Goal: Task Accomplishment & Management: Manage account settings

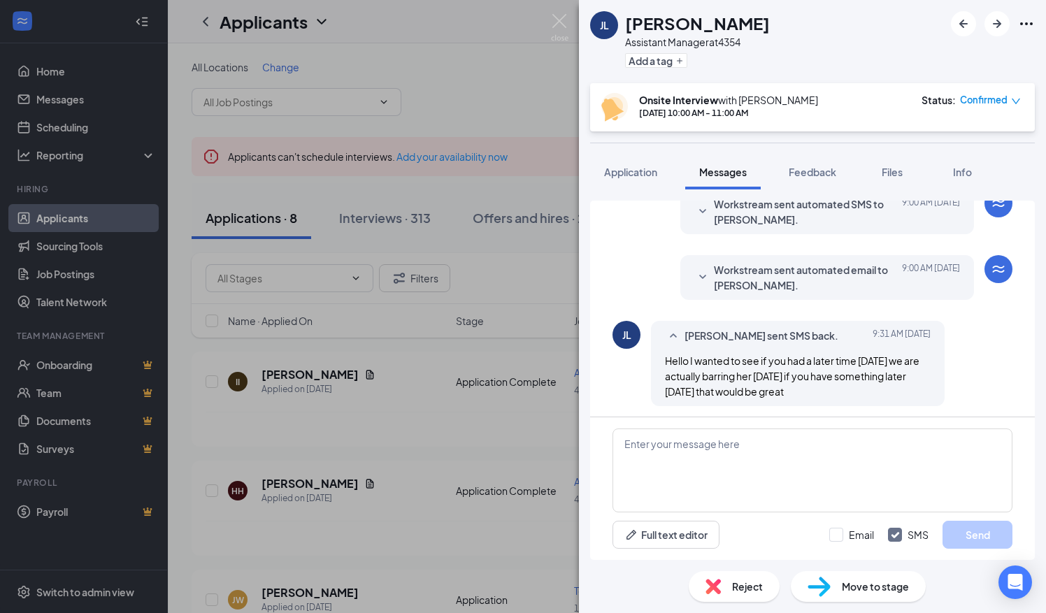
scroll to position [501, 0]
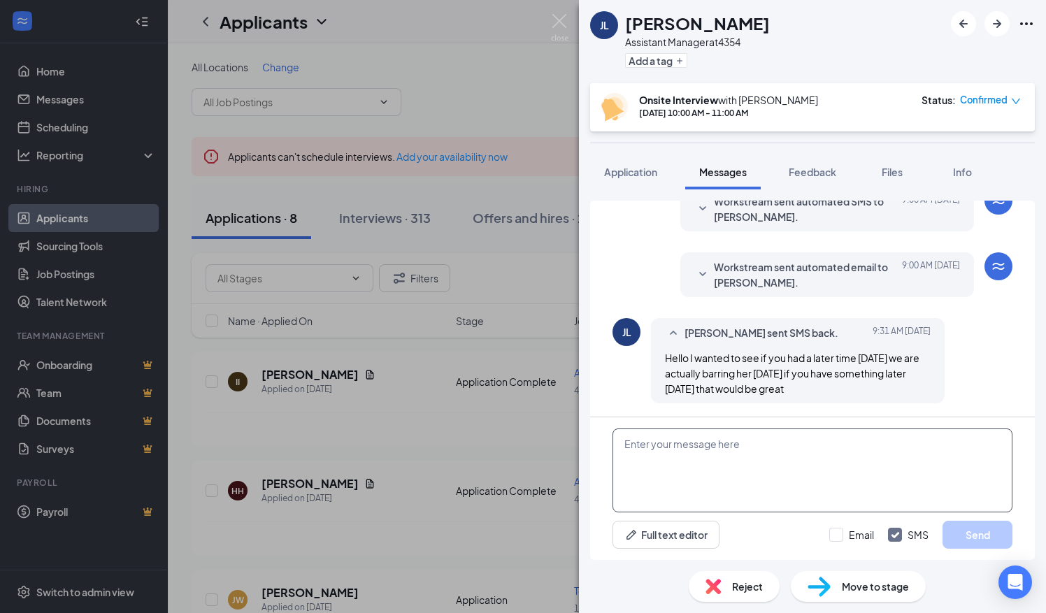
click at [628, 443] on textarea at bounding box center [812, 471] width 400 height 84
type textarea "S"
type textarea "Just received this message. Letting me know so late is hard to rearrange"
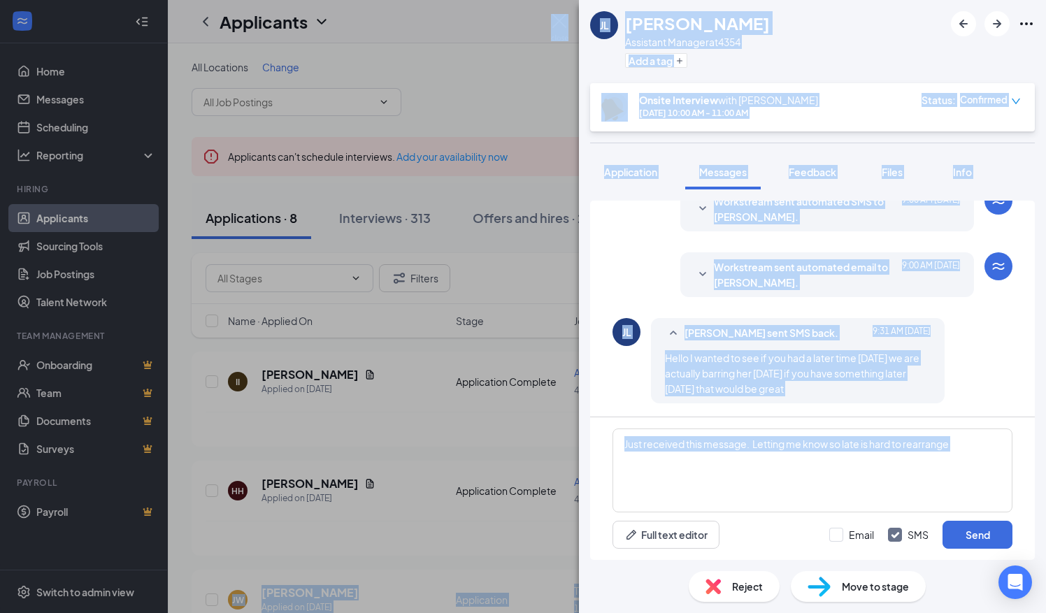
drag, startPoint x: 1012, startPoint y: 471, endPoint x: 1048, endPoint y: 450, distance: 41.4
click at [1045, 450] on html "Home Messages Scheduling Reporting Hiring Applicants Sourcing Tools Job Posting…" at bounding box center [523, 306] width 1046 height 613
click at [958, 489] on textarea "Just received this message. Letting me know so late is hard to rearrange" at bounding box center [812, 471] width 400 height 84
click at [975, 453] on textarea "Just received this message. Letting me know so late is hard to rearrange" at bounding box center [812, 471] width 400 height 84
click at [975, 345] on div "[PERSON_NAME] sent SMS back. [DATE] 9:31 AM Hello I wanted to see if you had a …" at bounding box center [812, 364] width 400 height 92
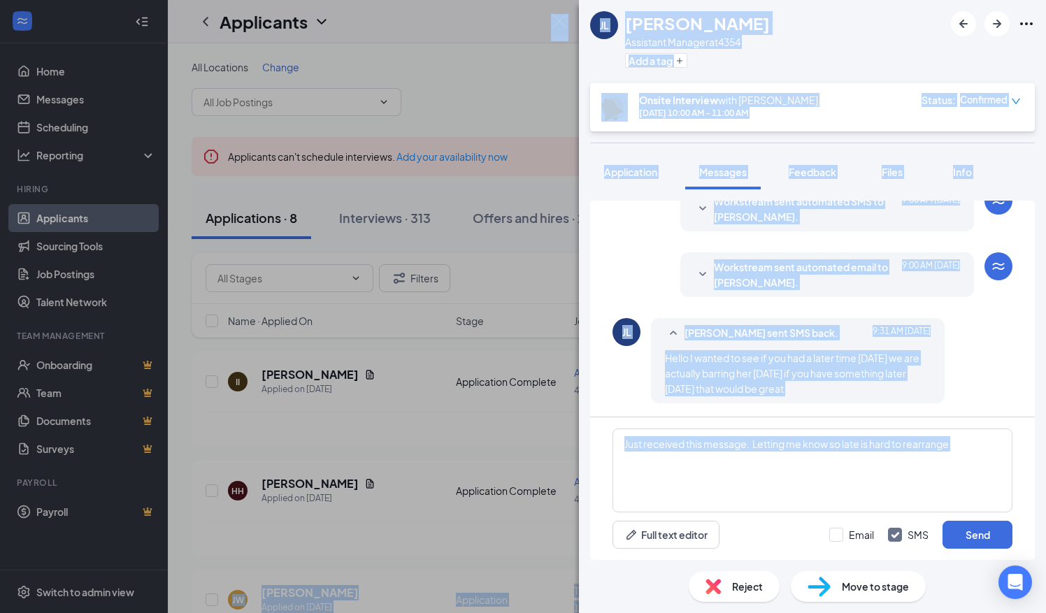
drag, startPoint x: 631, startPoint y: 171, endPoint x: 638, endPoint y: 180, distance: 11.5
click at [632, 171] on span "Application" at bounding box center [630, 172] width 53 height 13
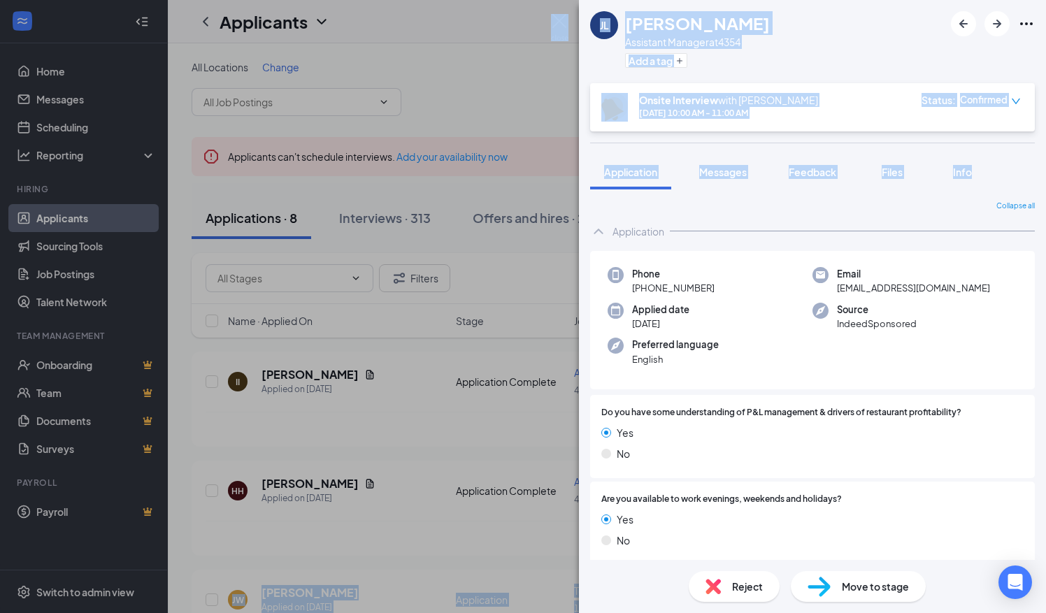
click at [744, 168] on span "Messages" at bounding box center [723, 172] width 48 height 13
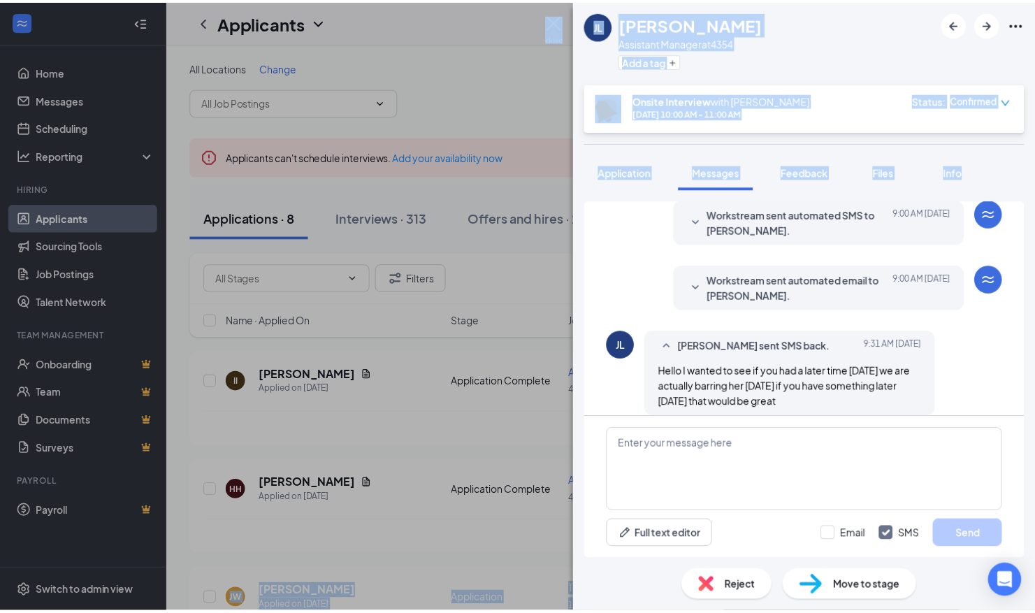
scroll to position [501, 0]
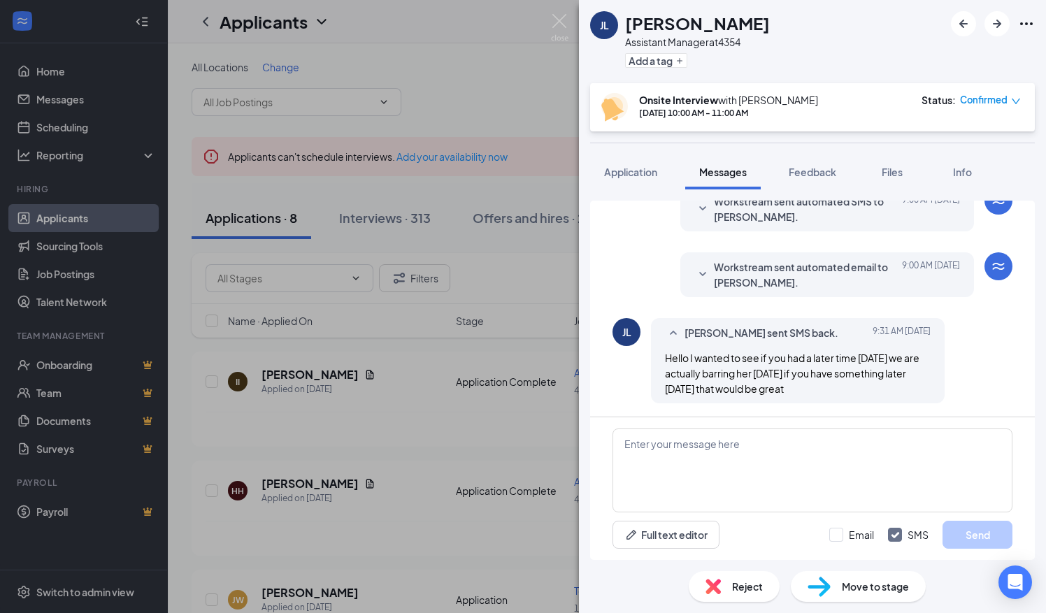
click at [622, 428] on div "Full text editor Email SMS Send" at bounding box center [812, 488] width 445 height 143
click at [630, 445] on textarea at bounding box center [812, 471] width 400 height 84
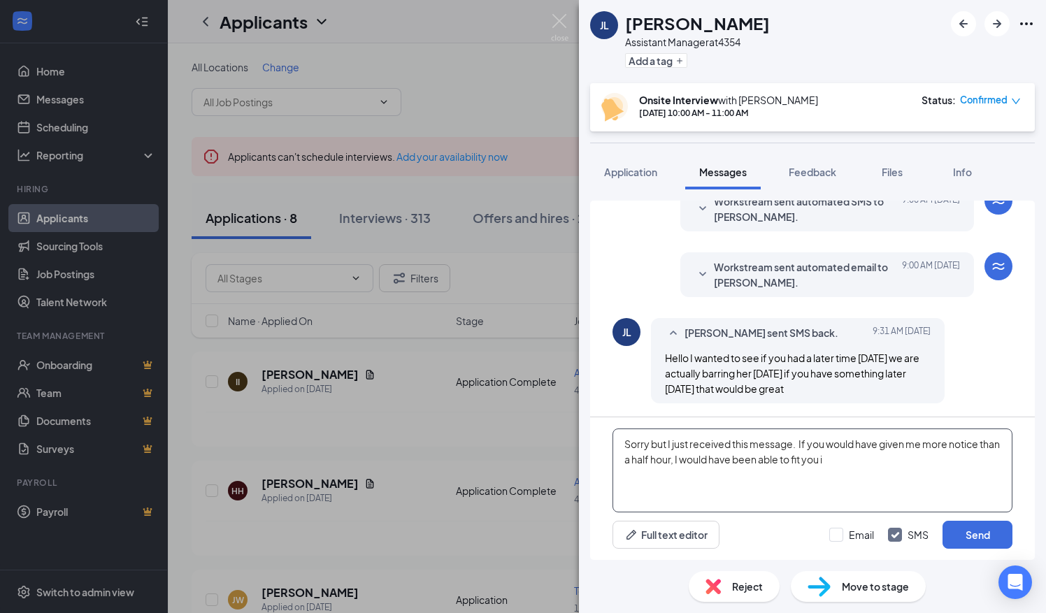
type textarea "Sorry but I just received this message. If you would have given me more notice …"
click at [732, 487] on textarea "Sorry but I just received this message. If you would have given me more notice …" at bounding box center [812, 471] width 400 height 84
drag, startPoint x: 624, startPoint y: 440, endPoint x: 1048, endPoint y: 470, distance: 425.4
click at [1045, 470] on html "Home Messages Scheduling Reporting Hiring Applicants Sourcing Tools Job Posting…" at bounding box center [523, 306] width 1046 height 613
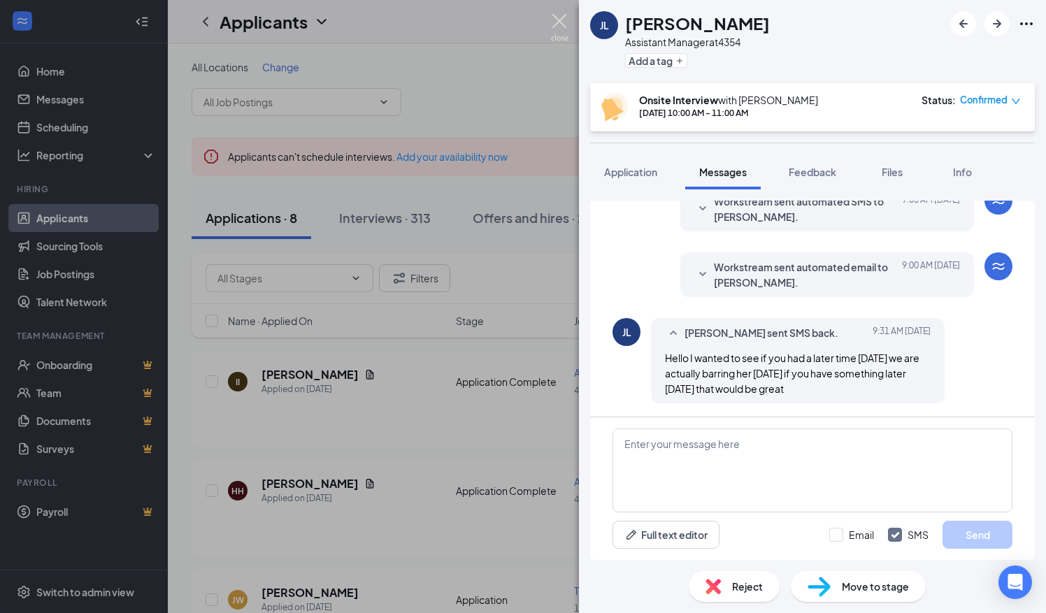
click at [559, 20] on img at bounding box center [559, 27] width 17 height 27
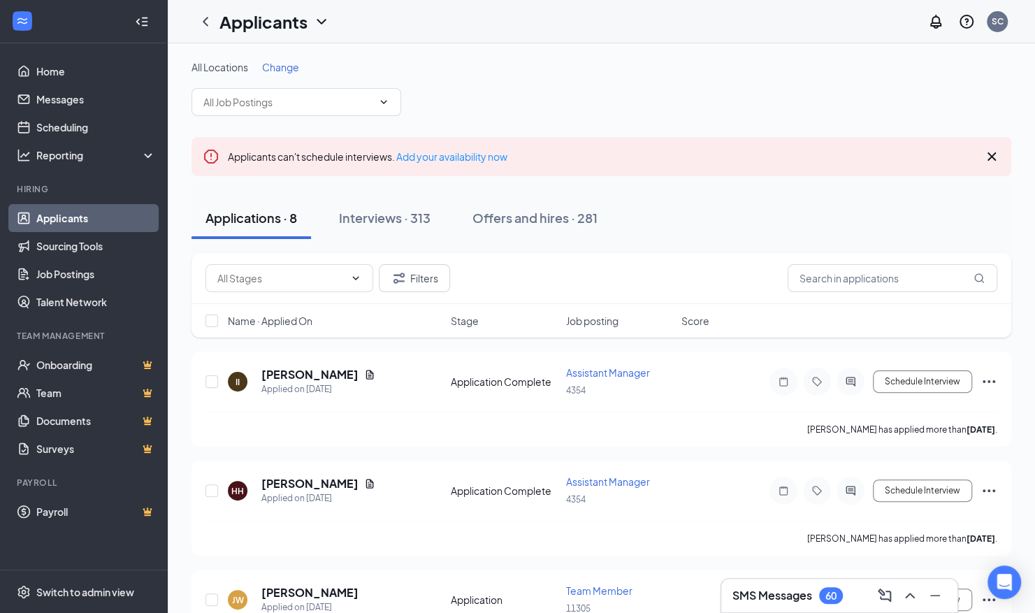
click at [249, 218] on div "Applications · 8" at bounding box center [252, 217] width 92 height 17
click at [589, 317] on span "Job posting" at bounding box center [592, 321] width 52 height 14
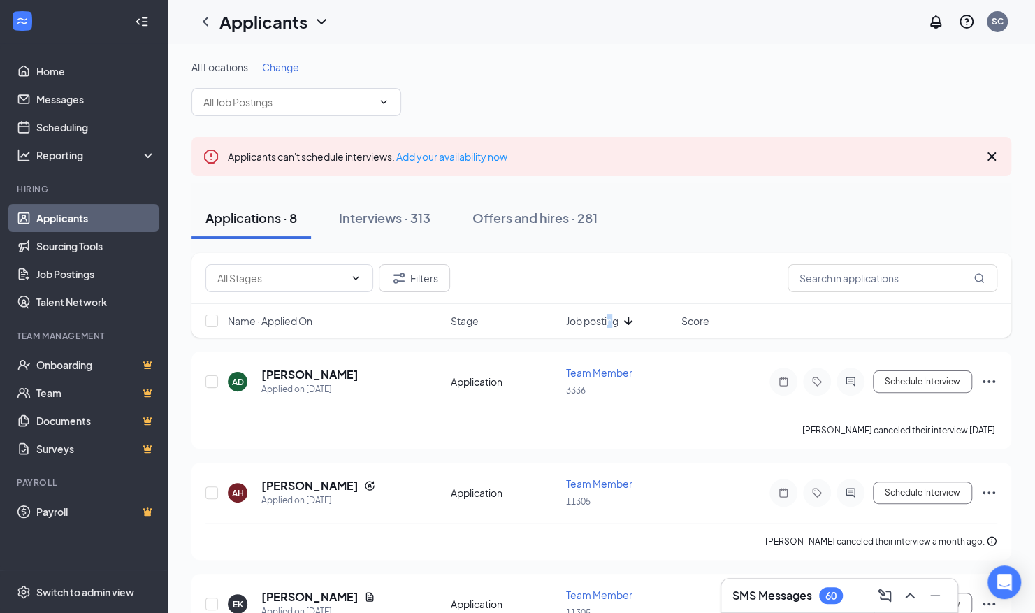
click at [611, 317] on span "Job posting" at bounding box center [592, 321] width 52 height 14
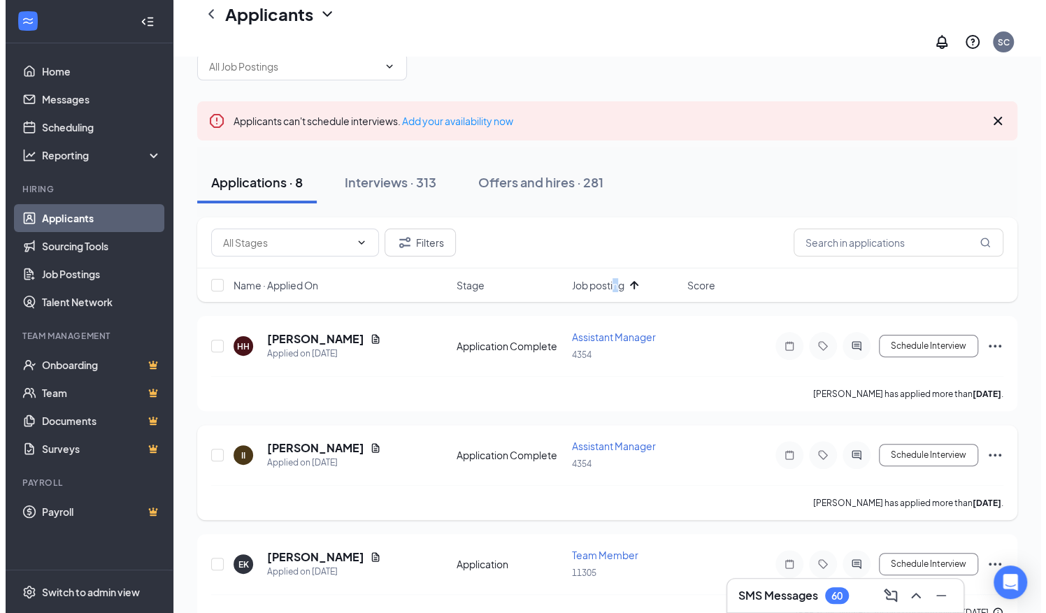
scroll to position [70, 0]
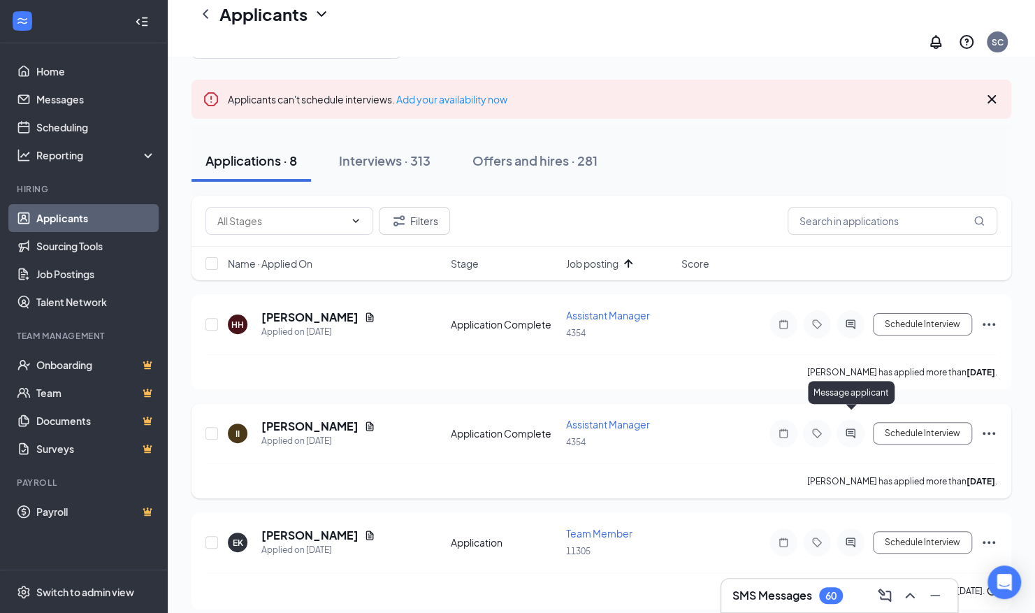
click at [852, 429] on icon "ActiveChat" at bounding box center [850, 433] width 9 height 9
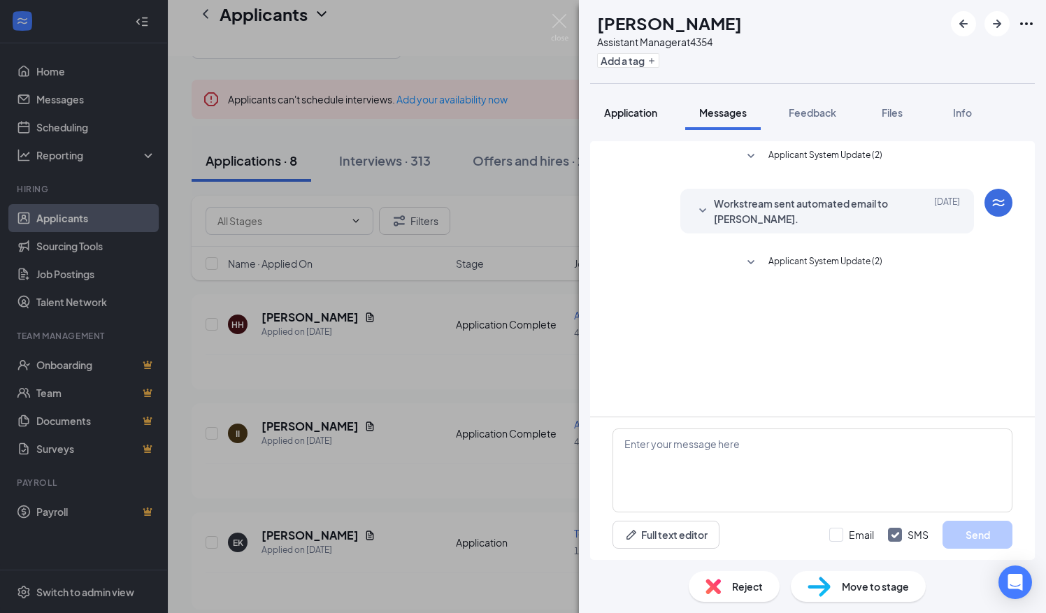
click at [638, 110] on span "Application" at bounding box center [630, 112] width 53 height 13
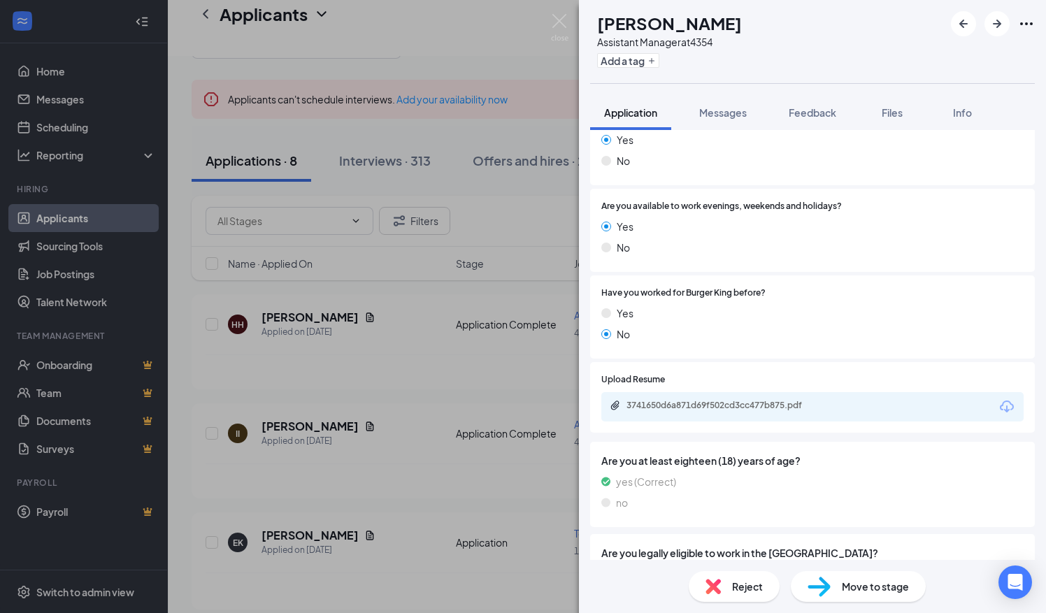
scroll to position [350, 0]
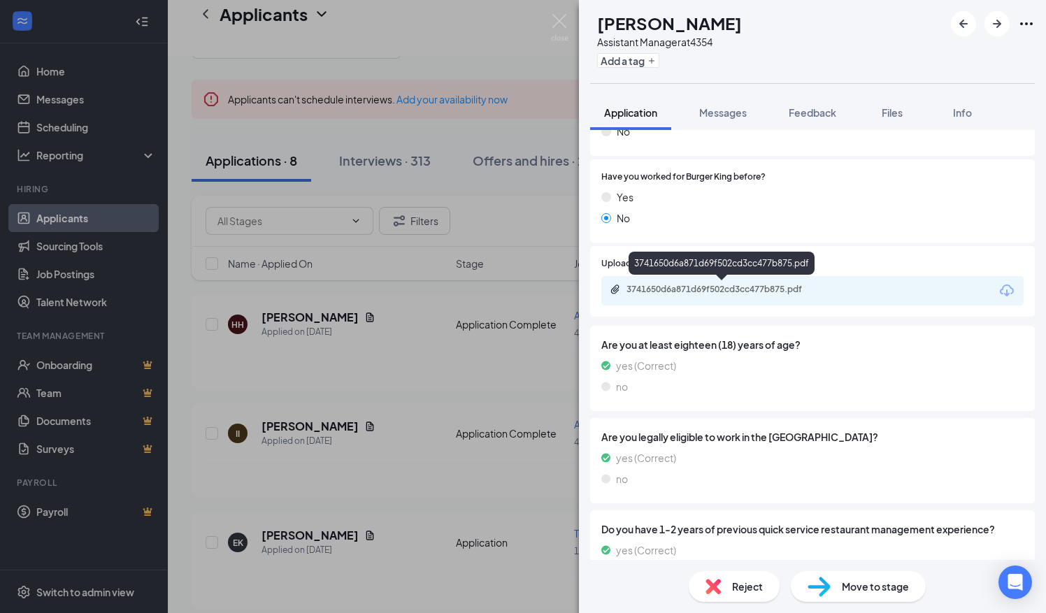
click at [680, 289] on div "3741650d6a871d69f502cd3cc477b875.pdf" at bounding box center [724, 289] width 196 height 11
click at [749, 587] on span "Reject" at bounding box center [747, 586] width 31 height 15
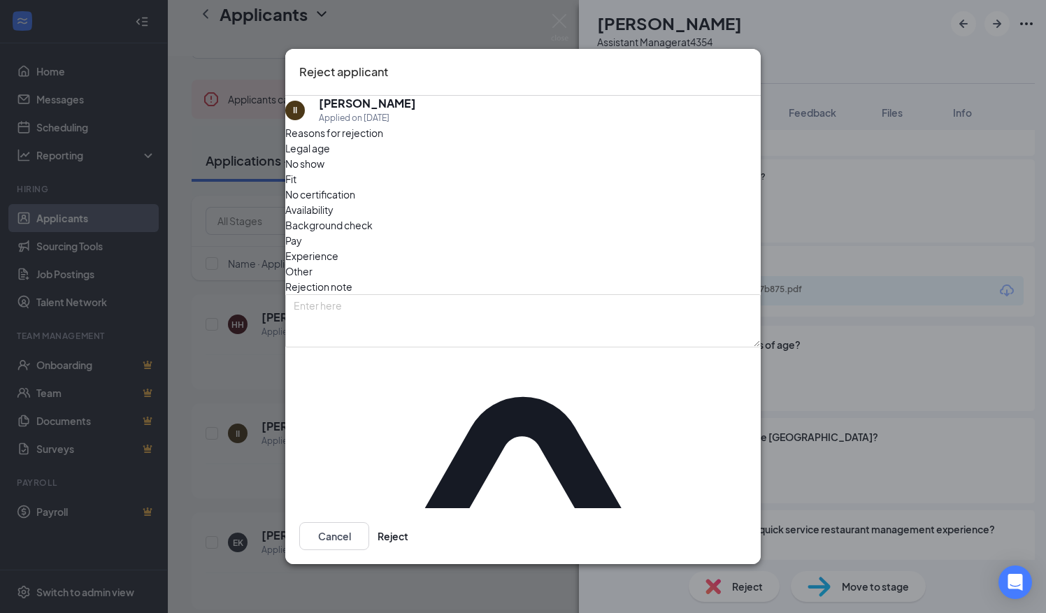
click at [312, 264] on span "Other" at bounding box center [298, 271] width 27 height 15
click at [408, 522] on button "Reject" at bounding box center [393, 536] width 31 height 28
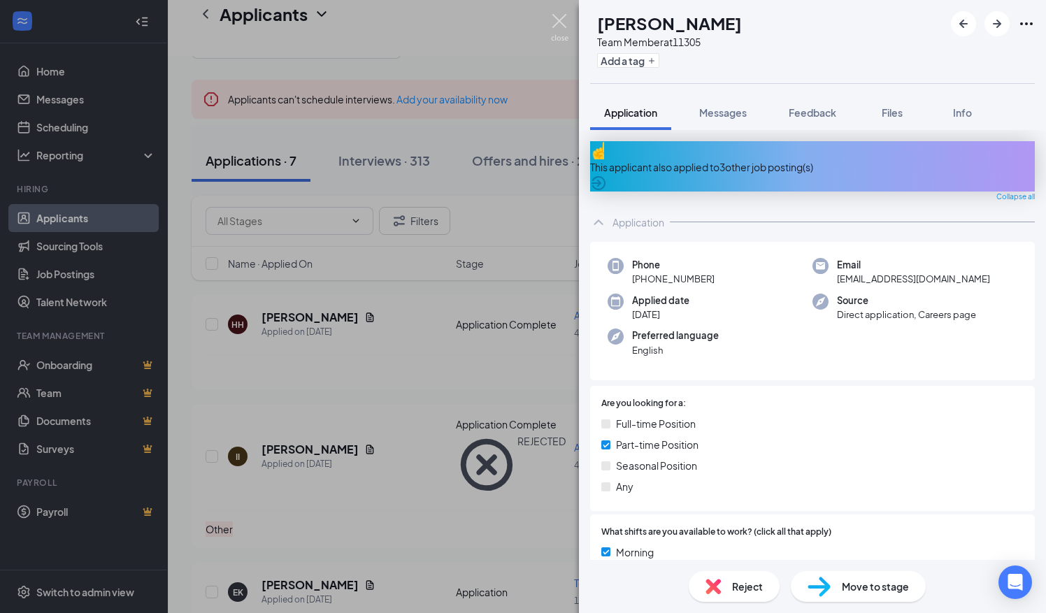
click at [560, 17] on img at bounding box center [559, 27] width 17 height 27
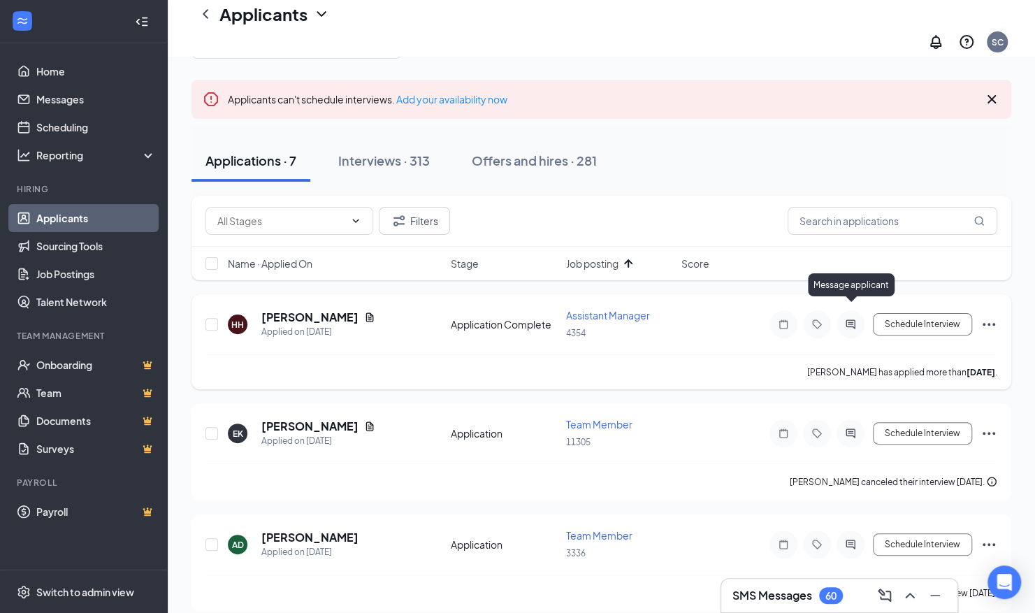
click at [847, 319] on icon "ActiveChat" at bounding box center [850, 324] width 17 height 11
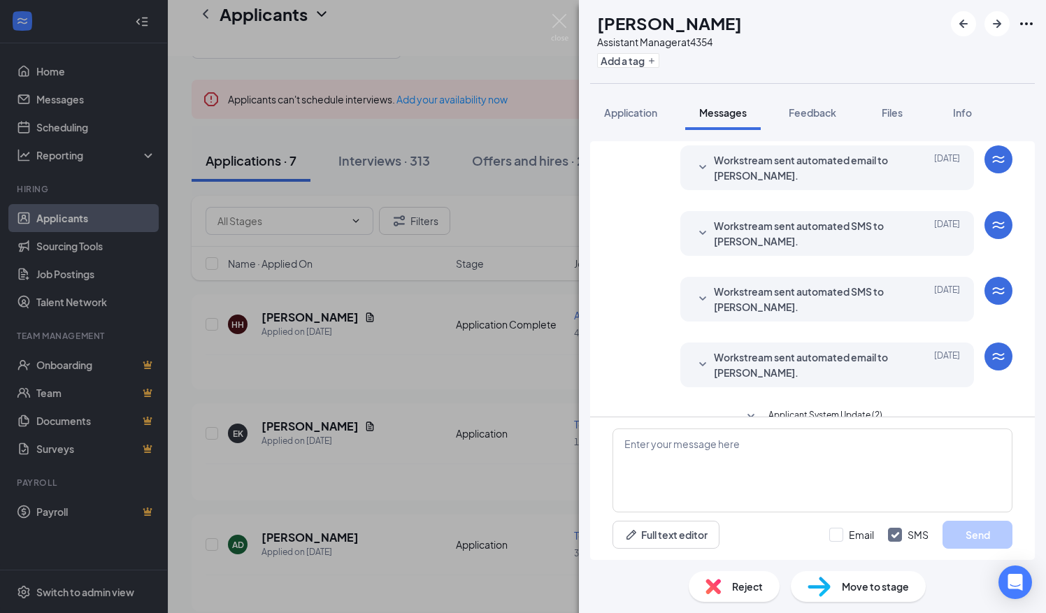
scroll to position [67, 0]
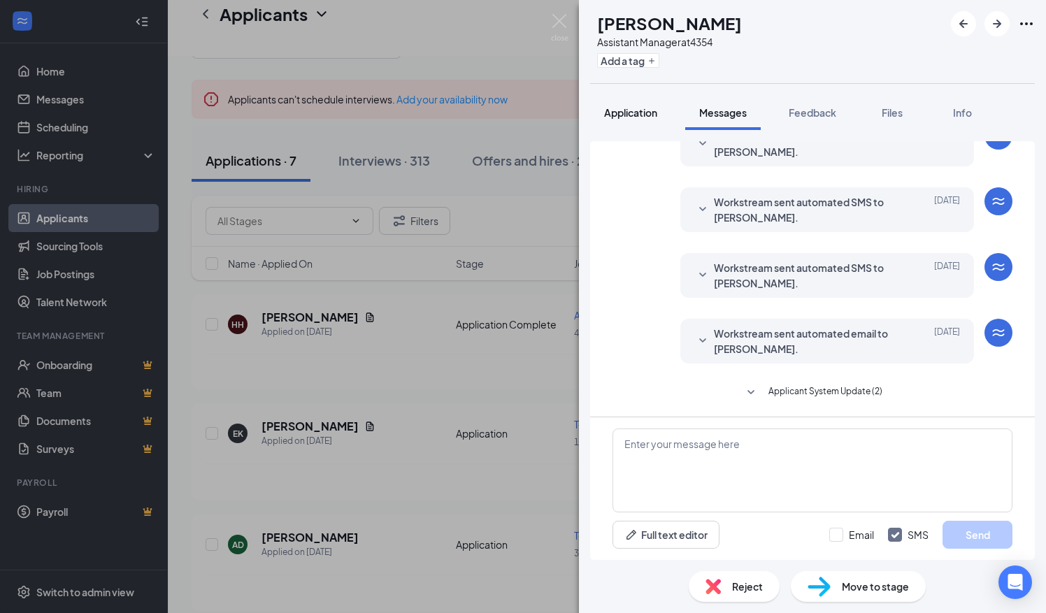
click at [633, 109] on span "Application" at bounding box center [630, 112] width 53 height 13
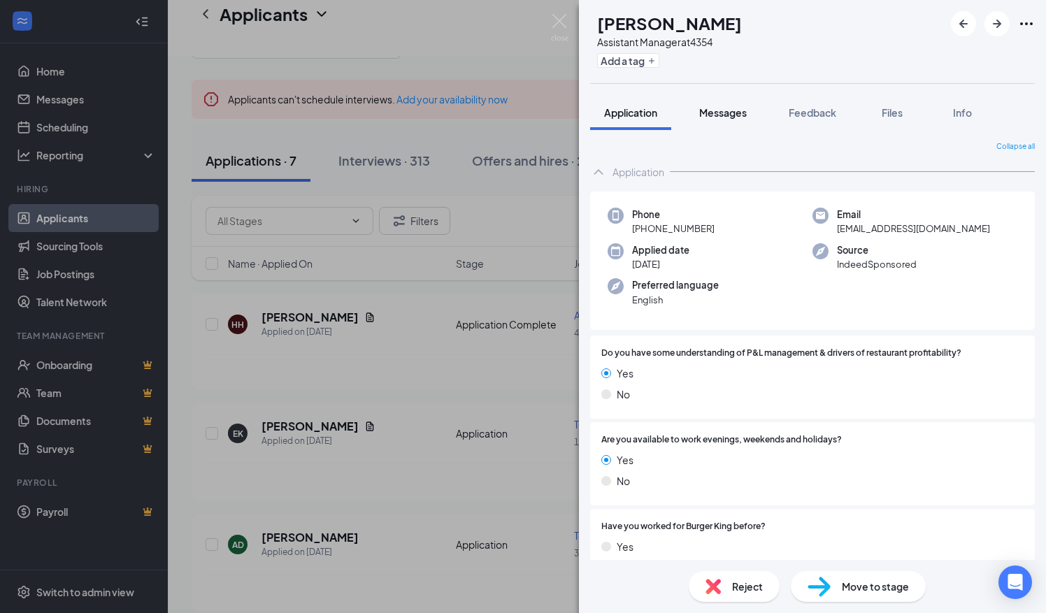
click at [731, 110] on span "Messages" at bounding box center [723, 112] width 48 height 13
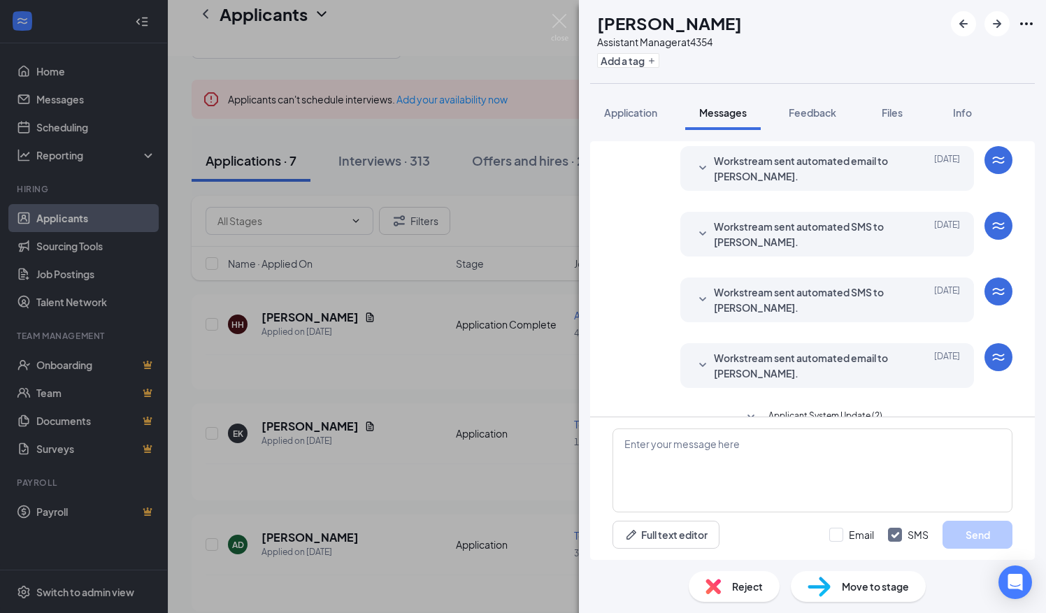
scroll to position [67, 0]
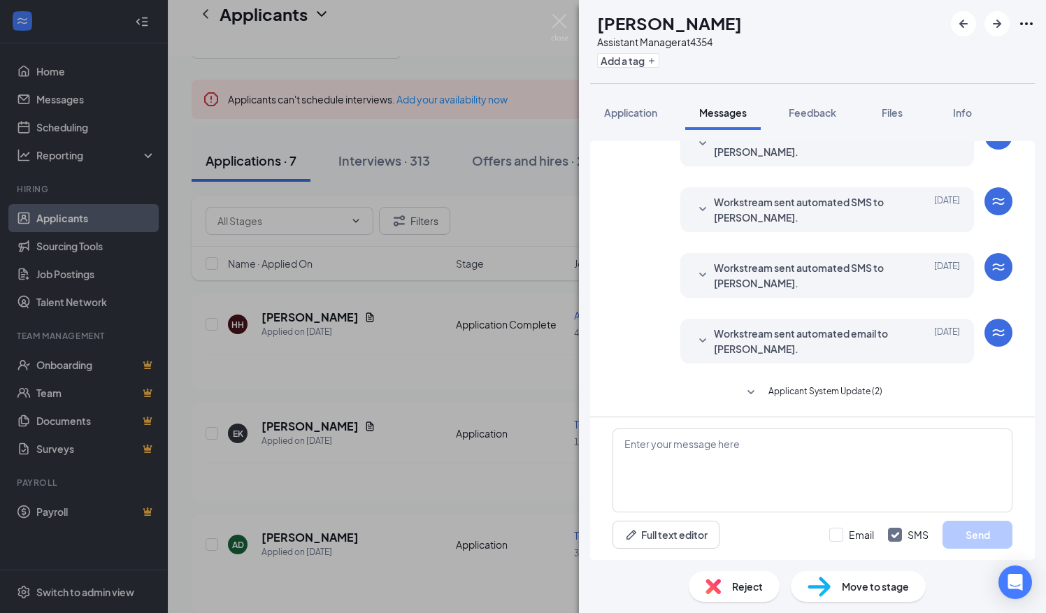
click at [694, 341] on icon "SmallChevronDown" at bounding box center [702, 341] width 17 height 17
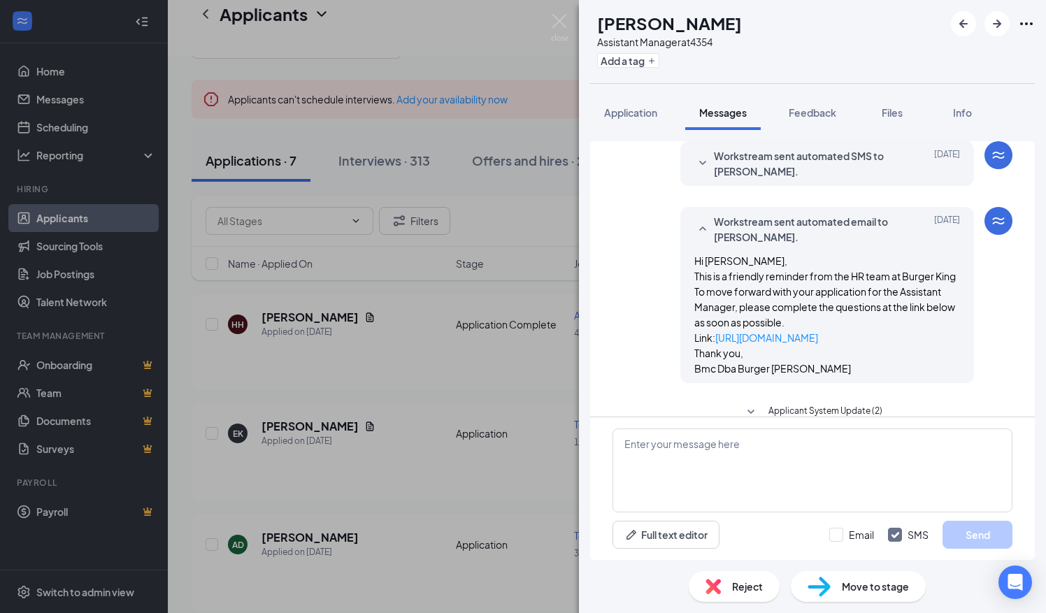
scroll to position [199, 0]
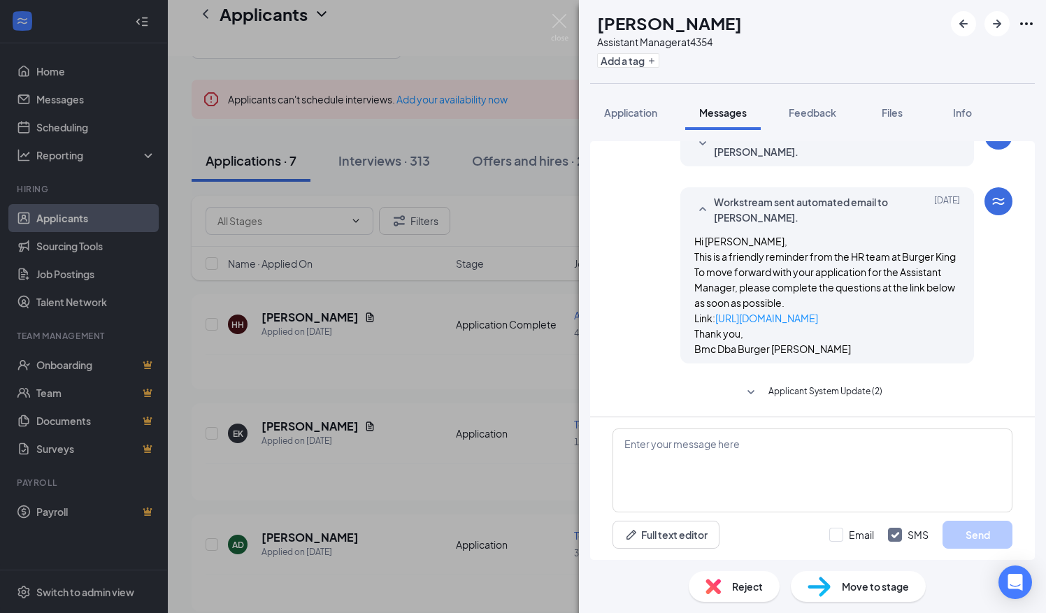
click at [748, 390] on icon "SmallChevronDown" at bounding box center [750, 392] width 7 height 4
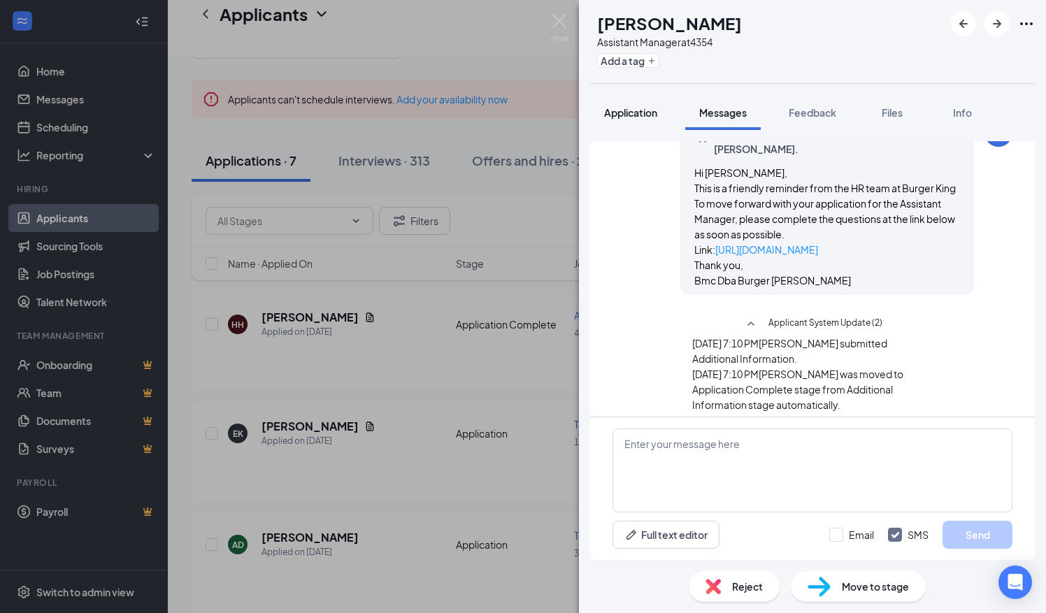
click at [616, 110] on span "Application" at bounding box center [630, 112] width 53 height 13
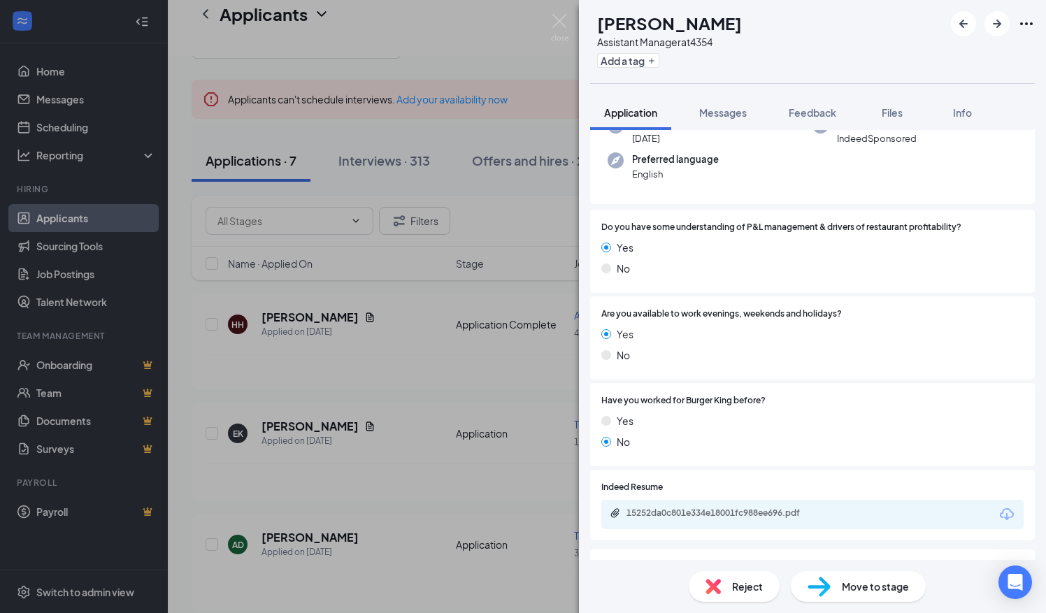
scroll to position [210, 0]
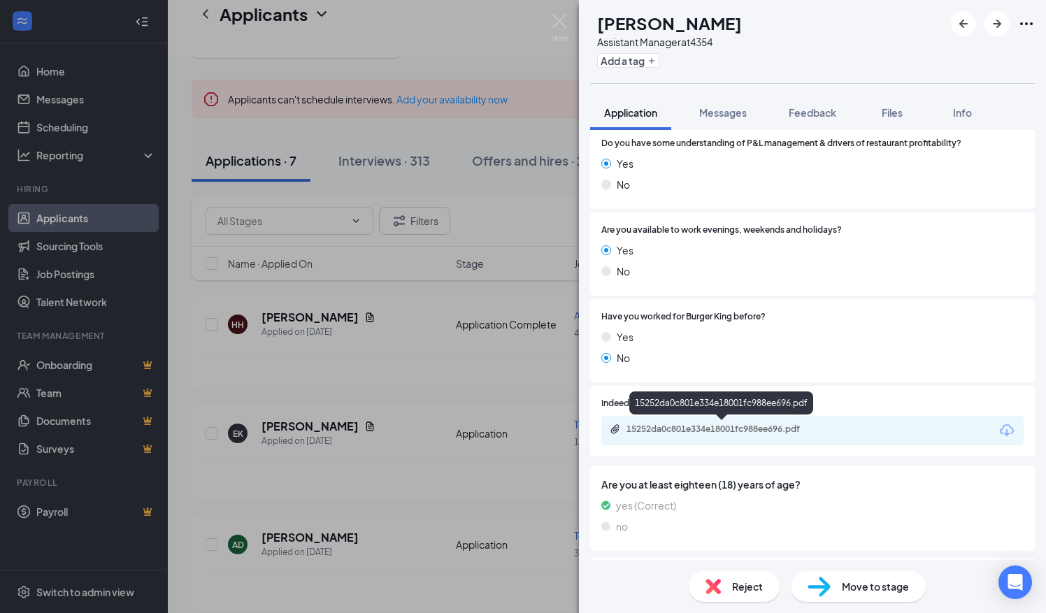
click at [705, 432] on div "15252da0c801e334e18001fc988ee696.pdf" at bounding box center [724, 429] width 196 height 11
click at [735, 589] on span "Reject" at bounding box center [747, 586] width 31 height 15
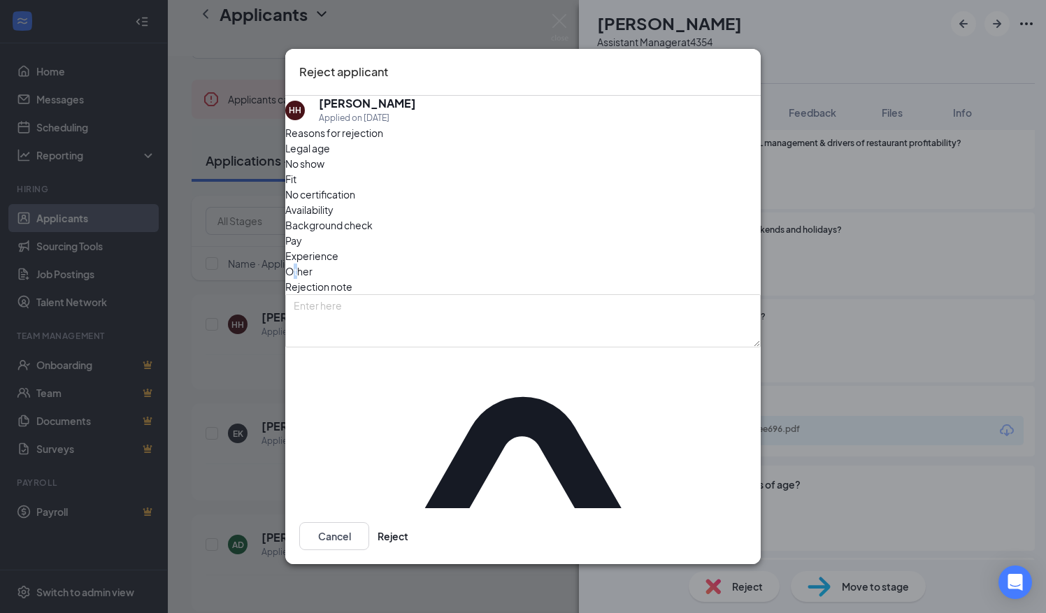
click at [312, 264] on span "Other" at bounding box center [298, 271] width 27 height 15
click at [408, 522] on button "Reject" at bounding box center [393, 536] width 31 height 28
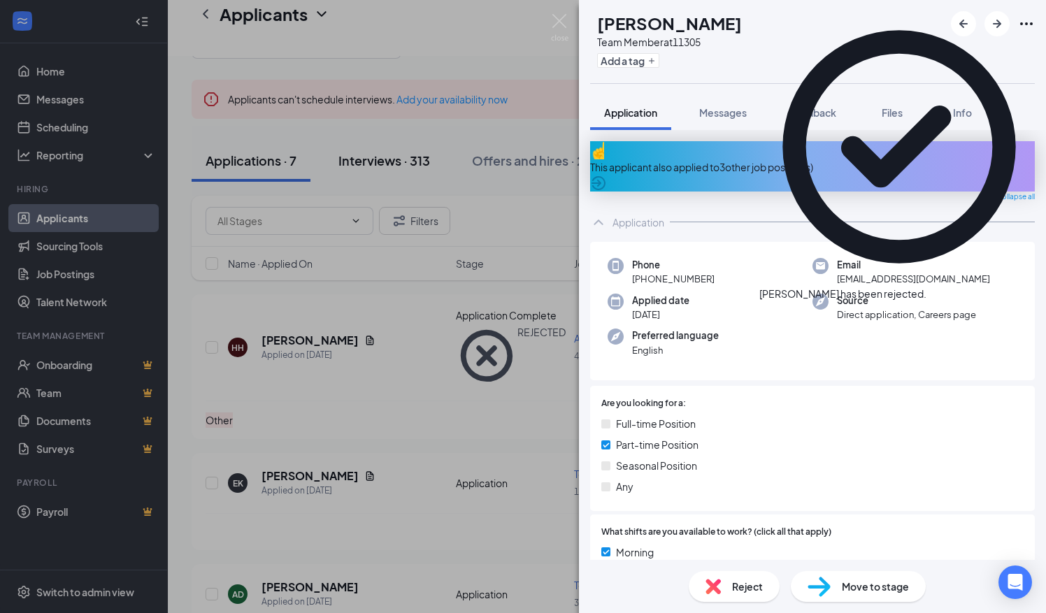
drag, startPoint x: 393, startPoint y: 143, endPoint x: 397, endPoint y: 149, distance: 7.6
click at [394, 144] on div "EK [PERSON_NAME] Team Member at 11305 Add a tag Application Messages Feedback F…" at bounding box center [523, 306] width 1046 height 613
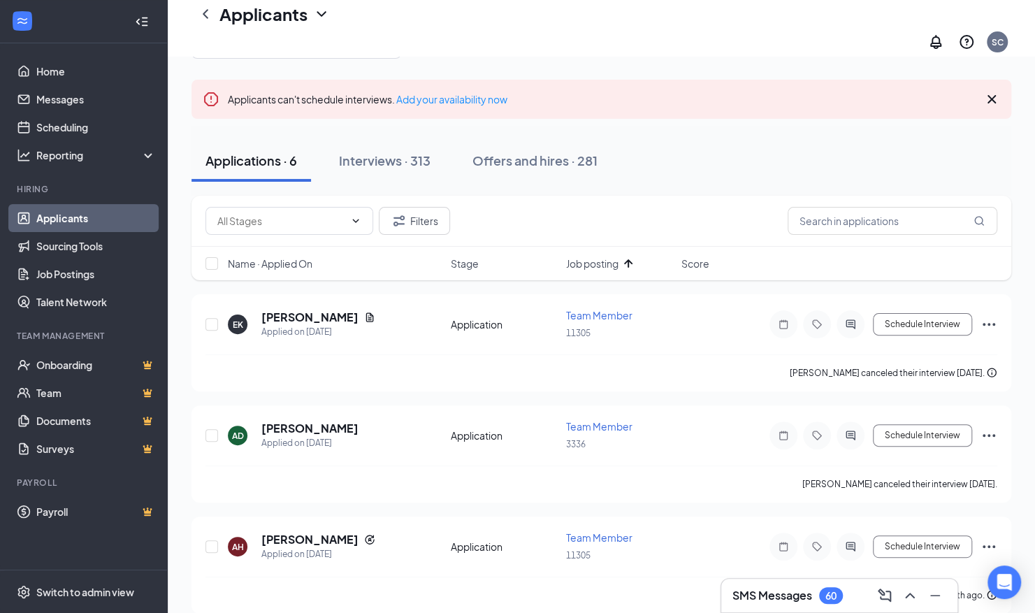
click at [597, 247] on div "Name · Applied On Stage Job posting Score" at bounding box center [602, 264] width 820 height 34
click at [601, 257] on span "Job posting" at bounding box center [592, 264] width 52 height 14
click at [591, 257] on span "Job posting" at bounding box center [592, 264] width 52 height 14
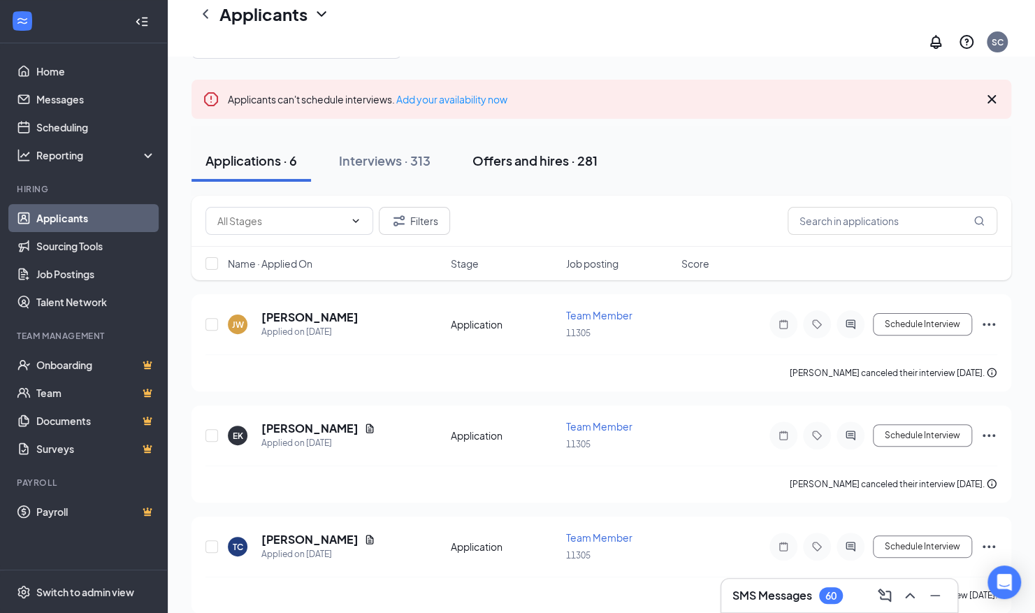
drag, startPoint x: 361, startPoint y: 142, endPoint x: 517, endPoint y: 196, distance: 165.2
click at [362, 152] on div "Interviews · 313" at bounding box center [385, 160] width 92 height 17
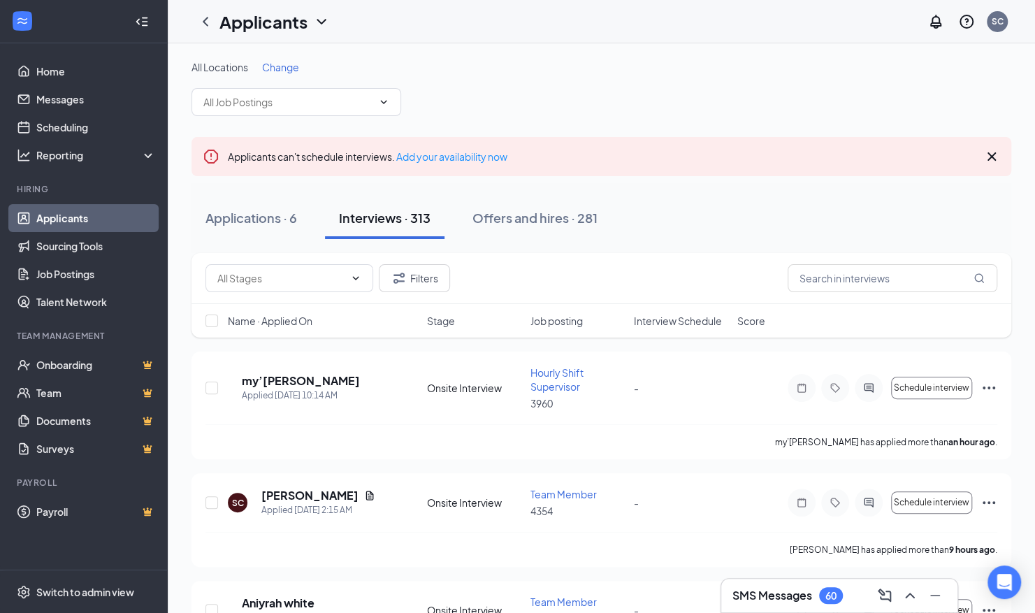
click at [559, 319] on span "Job posting" at bounding box center [557, 321] width 52 height 14
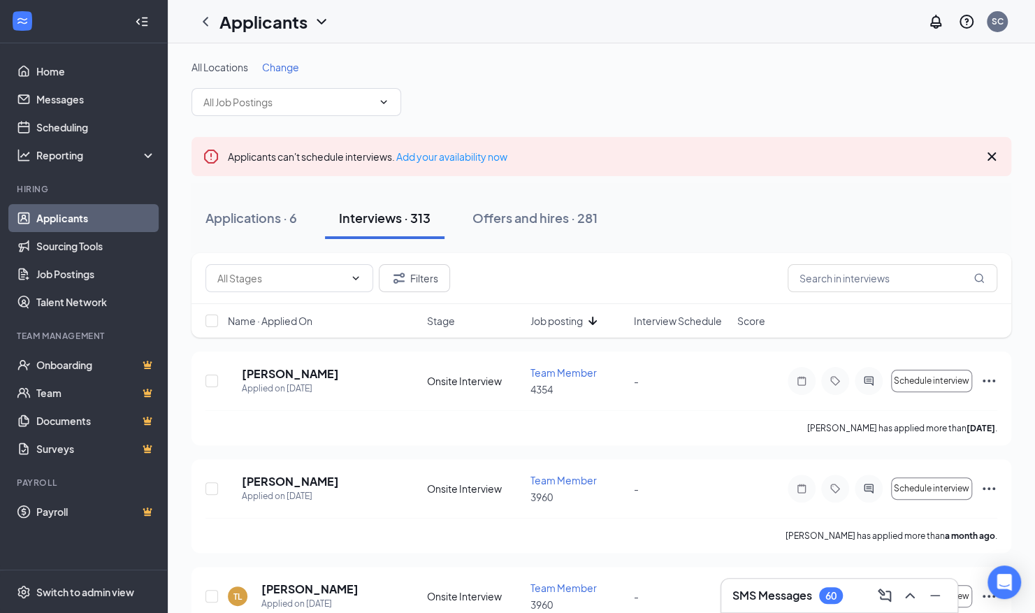
click at [563, 319] on span "Job posting" at bounding box center [557, 321] width 52 height 14
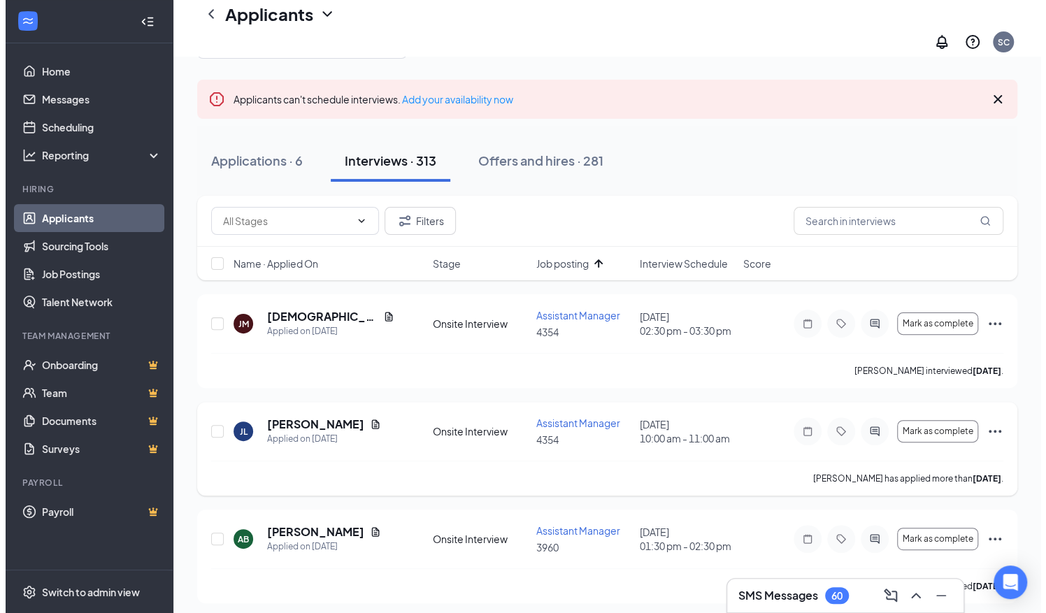
scroll to position [140, 0]
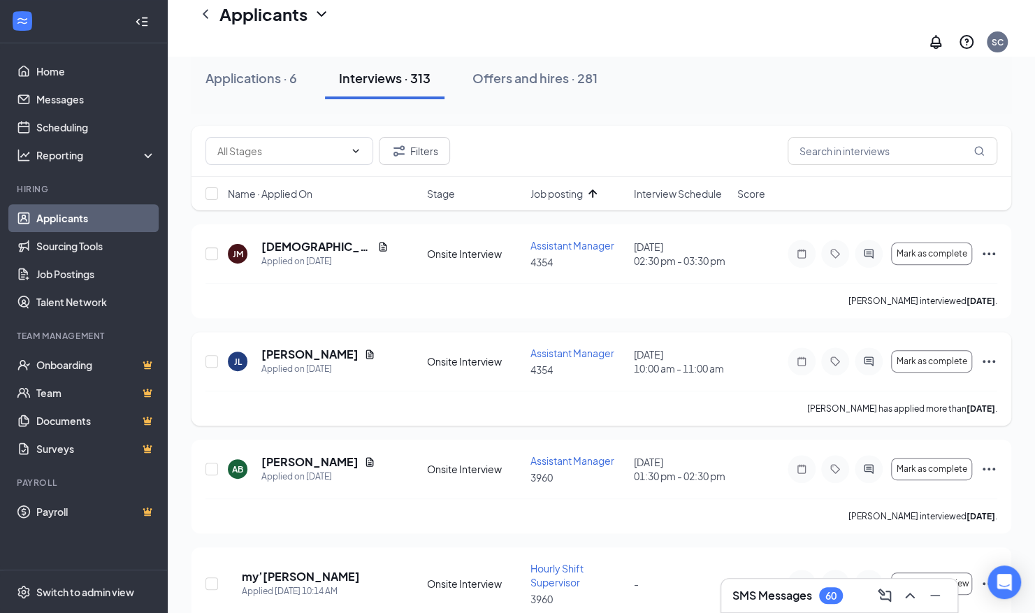
click at [872, 347] on div at bounding box center [869, 361] width 28 height 28
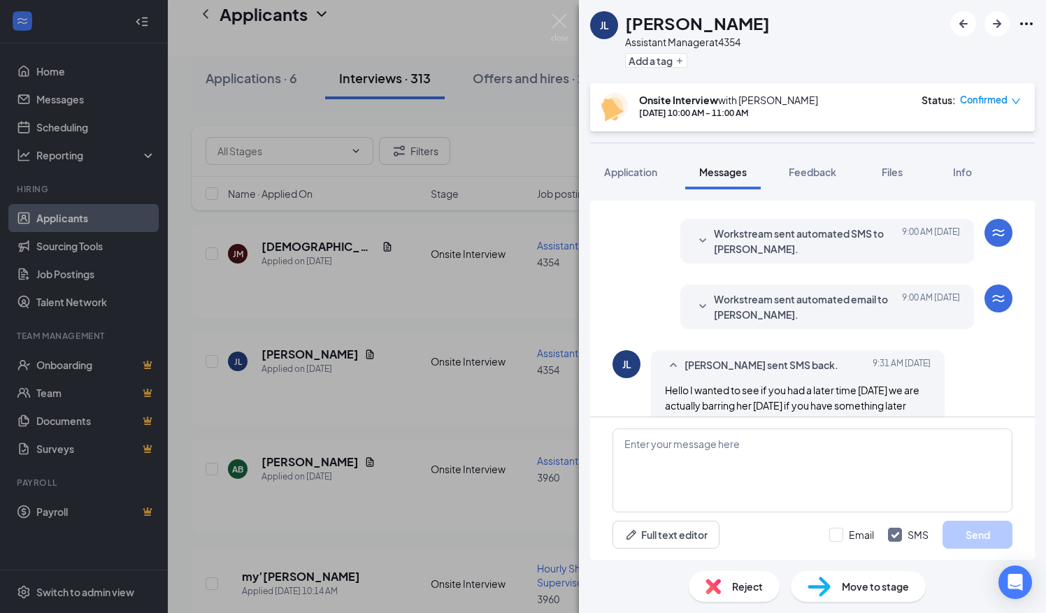
scroll to position [501, 0]
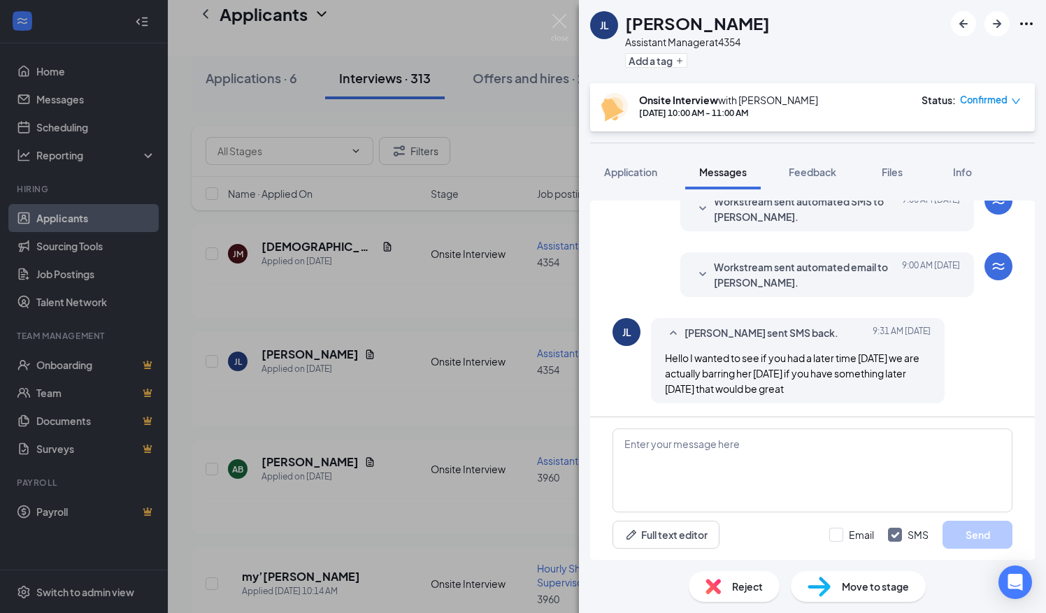
click at [694, 271] on icon "SmallChevronDown" at bounding box center [702, 274] width 17 height 17
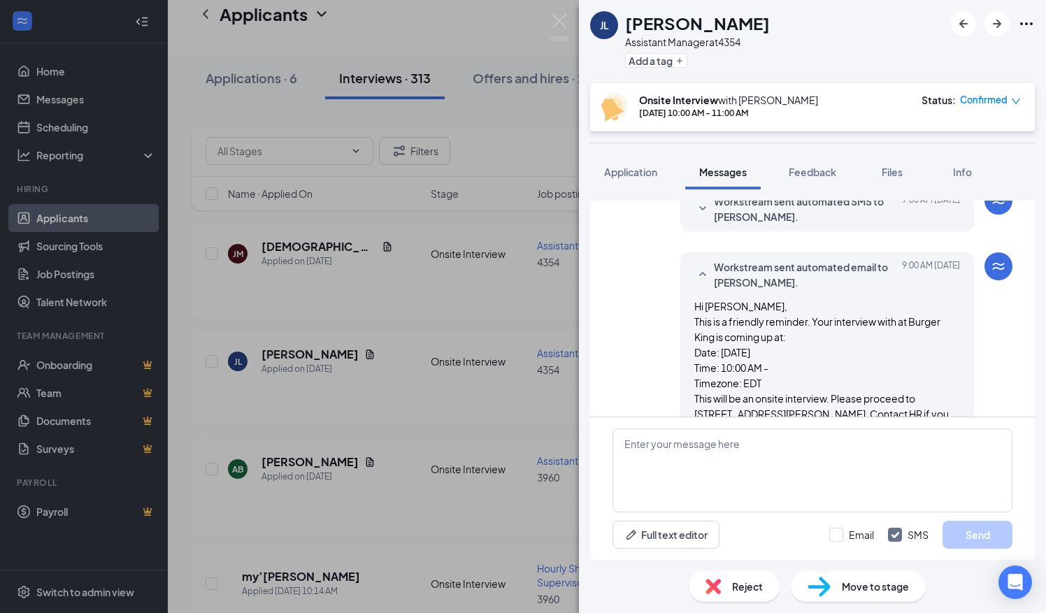
scroll to position [361, 0]
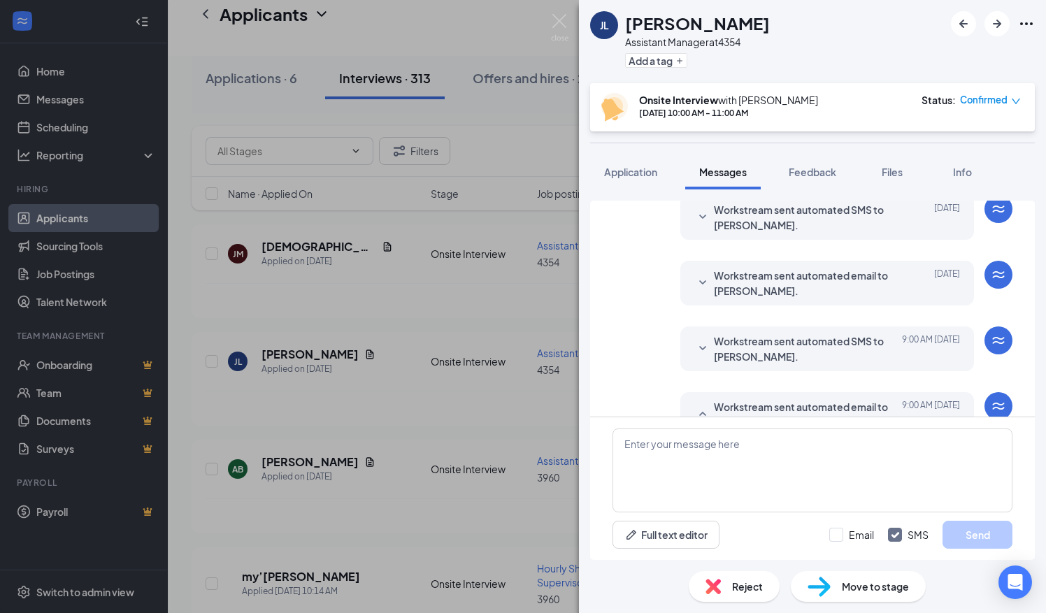
click at [695, 343] on icon "SmallChevronDown" at bounding box center [702, 348] width 17 height 17
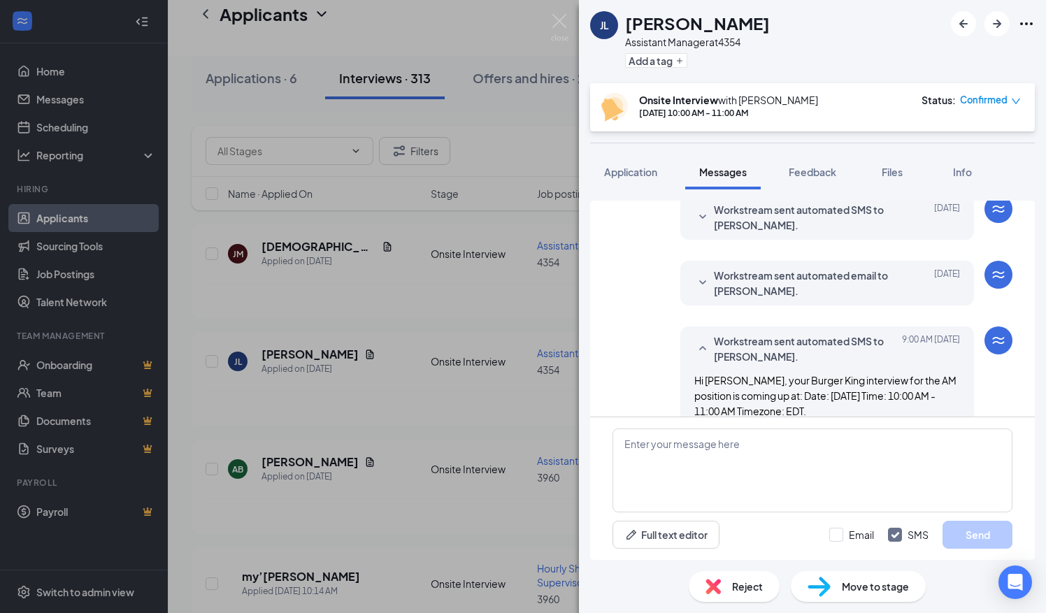
click at [694, 278] on icon "SmallChevronDown" at bounding box center [702, 283] width 17 height 17
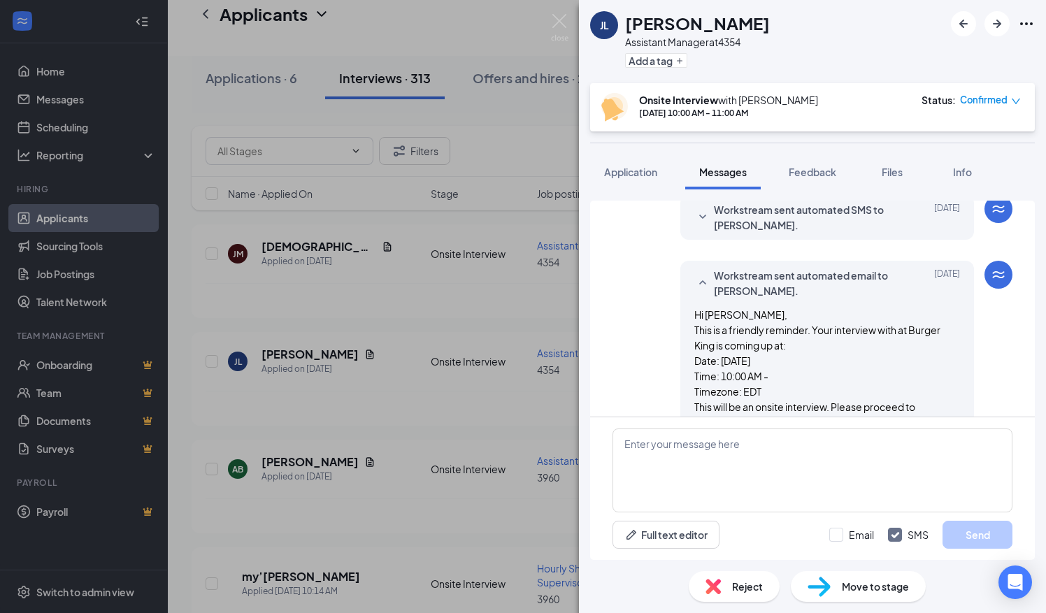
click at [699, 217] on icon "SmallChevronDown" at bounding box center [702, 217] width 7 height 4
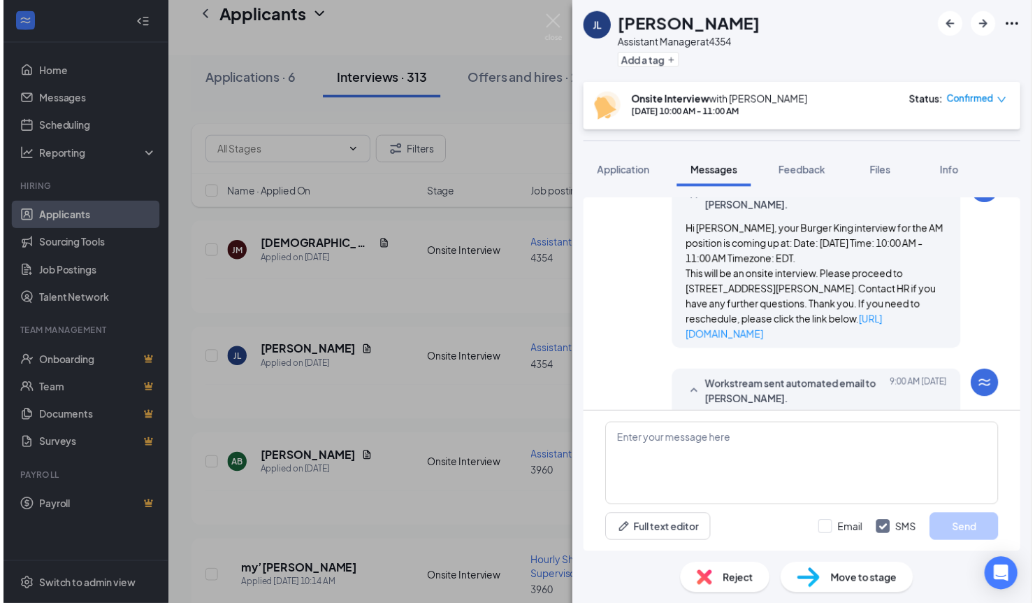
scroll to position [850, 0]
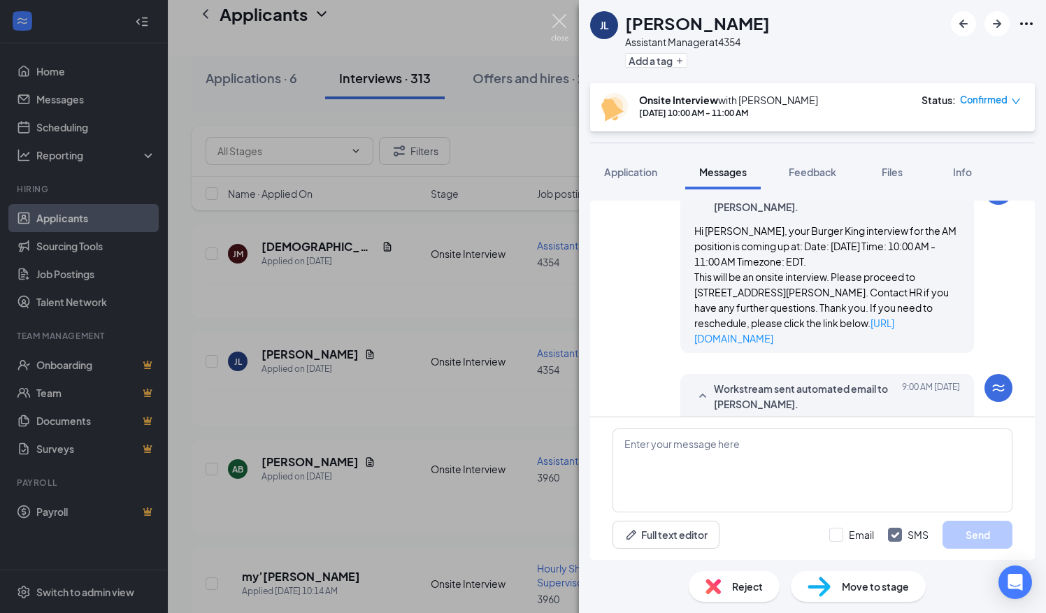
click at [561, 20] on img at bounding box center [559, 27] width 17 height 27
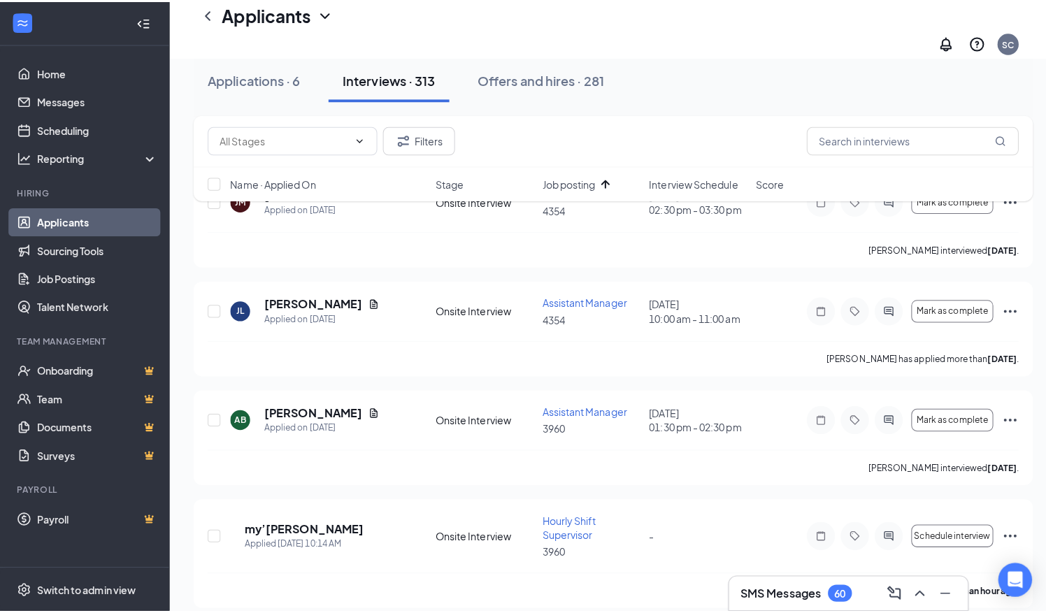
scroll to position [280, 0]
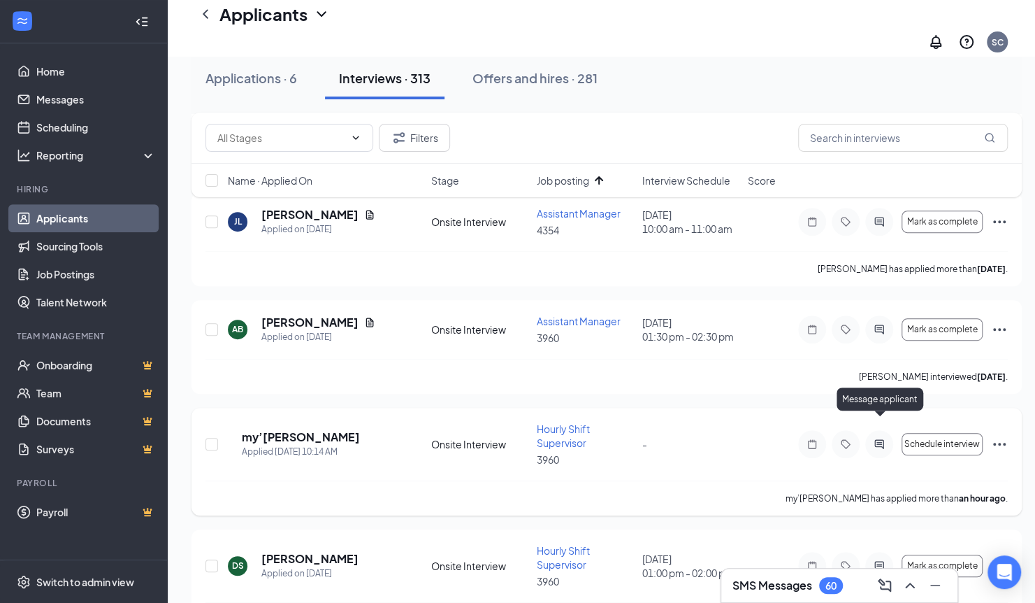
click at [879, 439] on icon "ActiveChat" at bounding box center [879, 443] width 9 height 9
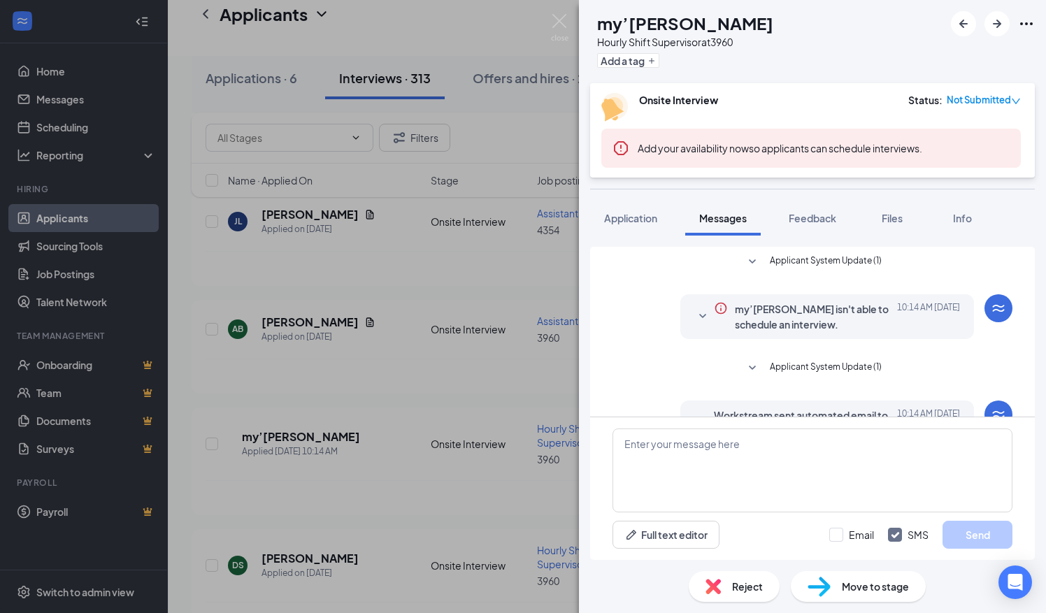
scroll to position [183, 0]
click at [624, 220] on span "Application" at bounding box center [630, 218] width 53 height 13
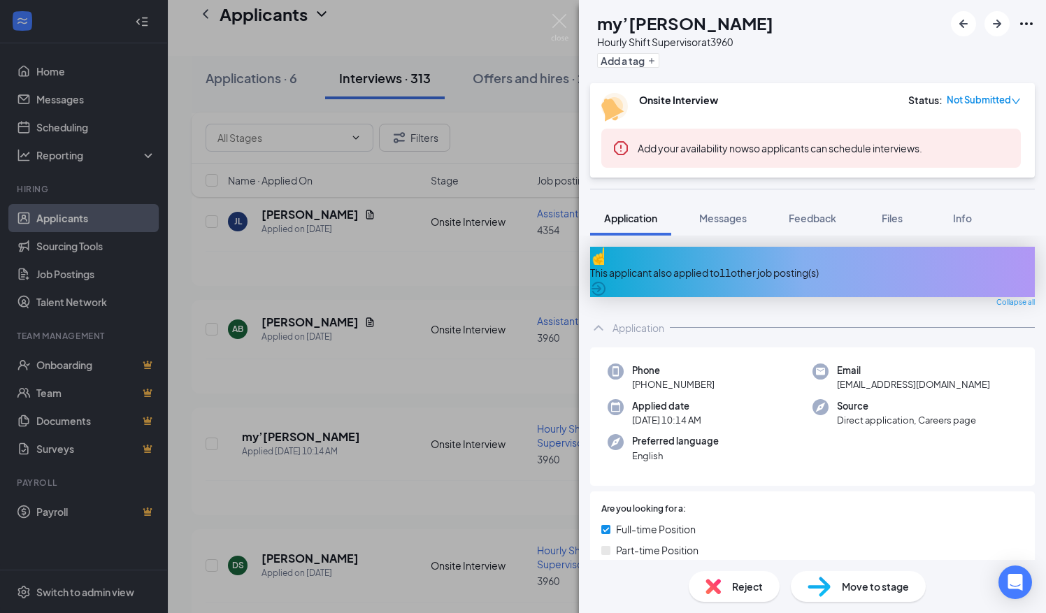
click at [744, 265] on div "This applicant also applied to 11 other job posting(s)" at bounding box center [812, 272] width 445 height 15
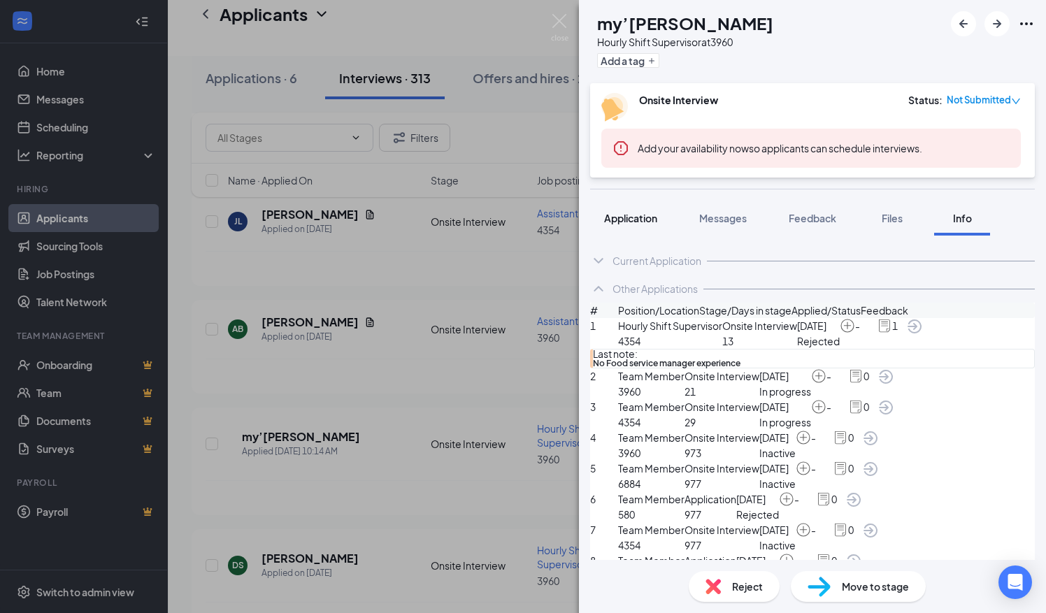
click at [633, 217] on span "Application" at bounding box center [630, 218] width 53 height 13
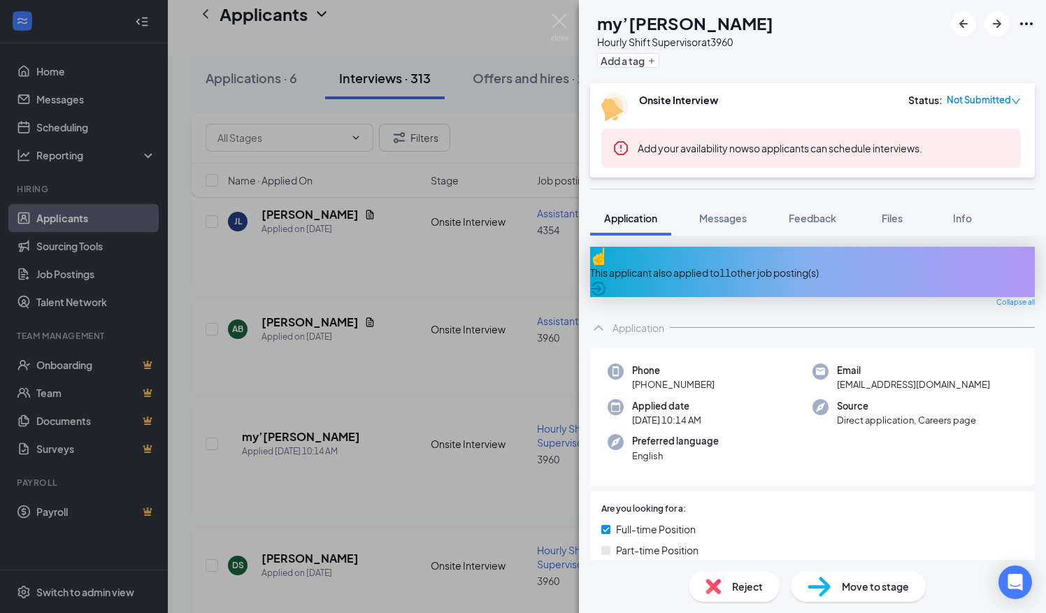
click at [742, 266] on div "This applicant also applied to 11 other job posting(s)" at bounding box center [812, 272] width 445 height 15
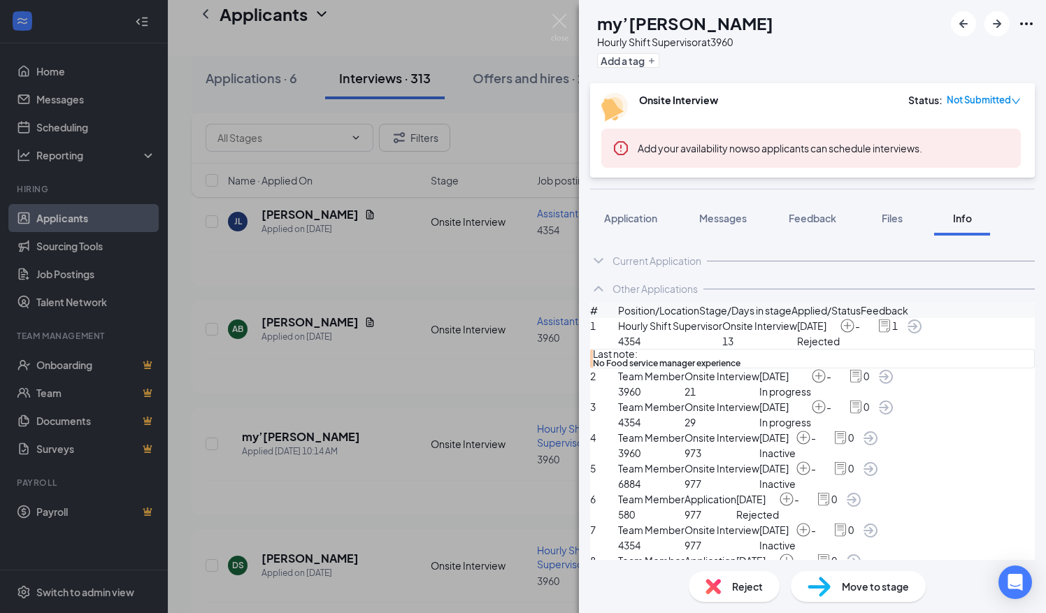
click at [662, 333] on span "Hourly Shift Supervisor" at bounding box center [670, 325] width 104 height 15
click at [559, 20] on img at bounding box center [559, 27] width 17 height 27
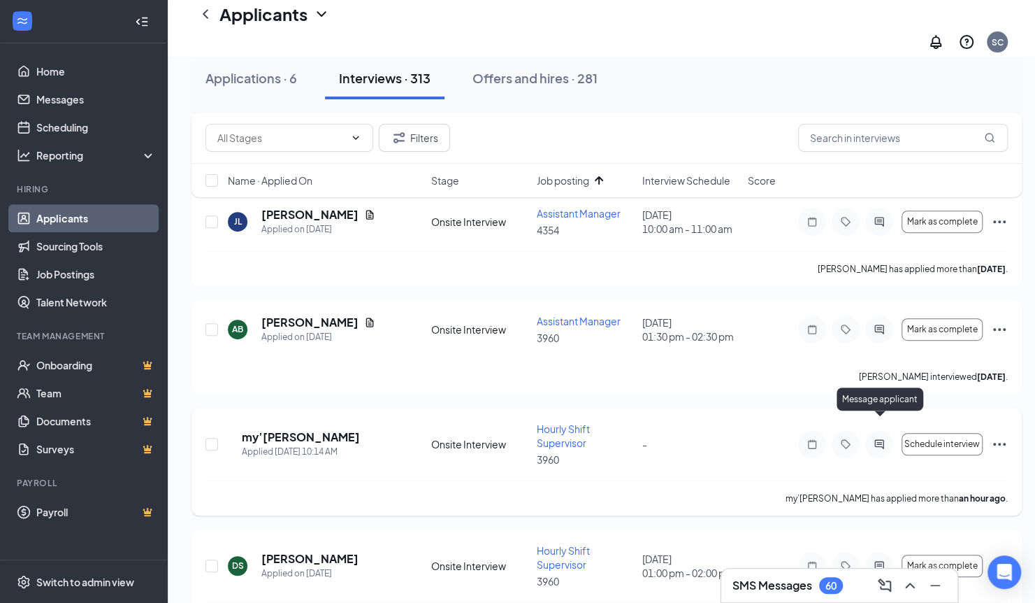
click at [882, 439] on icon "ActiveChat" at bounding box center [879, 443] width 9 height 9
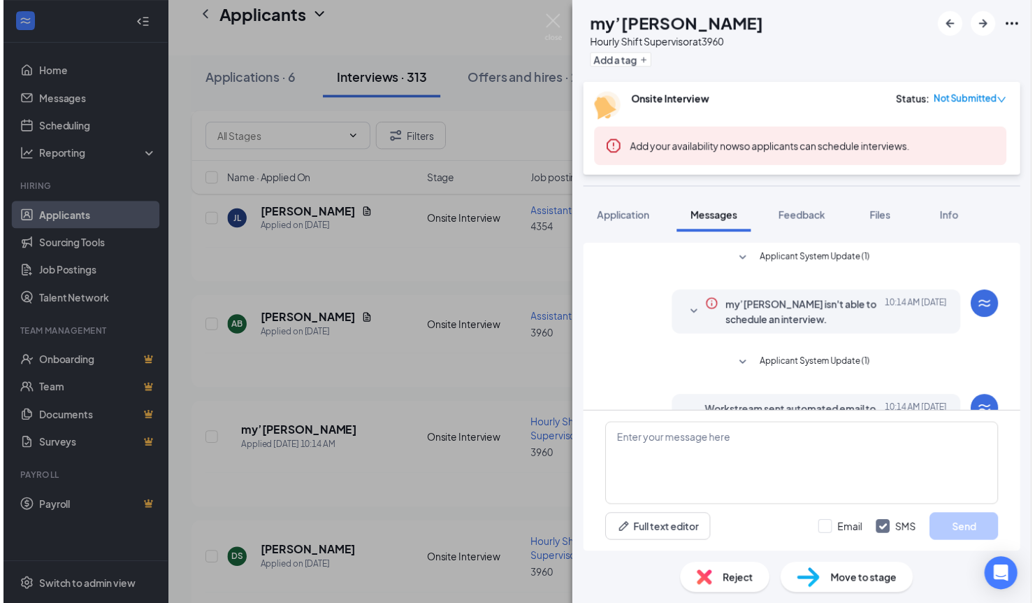
scroll to position [137, 0]
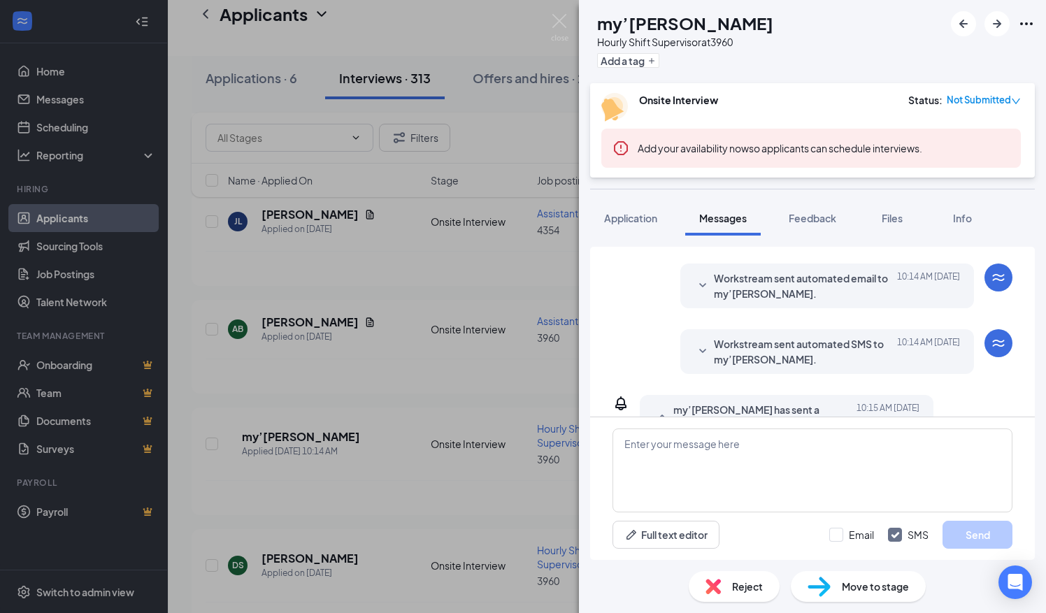
click at [748, 588] on span "Reject" at bounding box center [747, 586] width 31 height 15
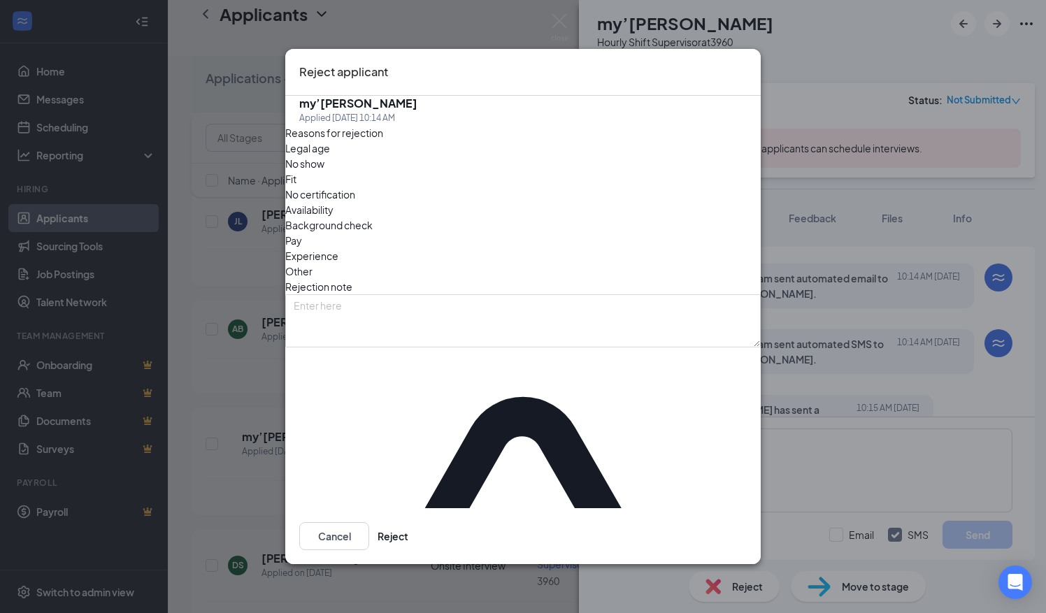
click at [338, 248] on span "Experience" at bounding box center [311, 255] width 53 height 15
click at [408, 522] on button "Reject" at bounding box center [393, 536] width 31 height 28
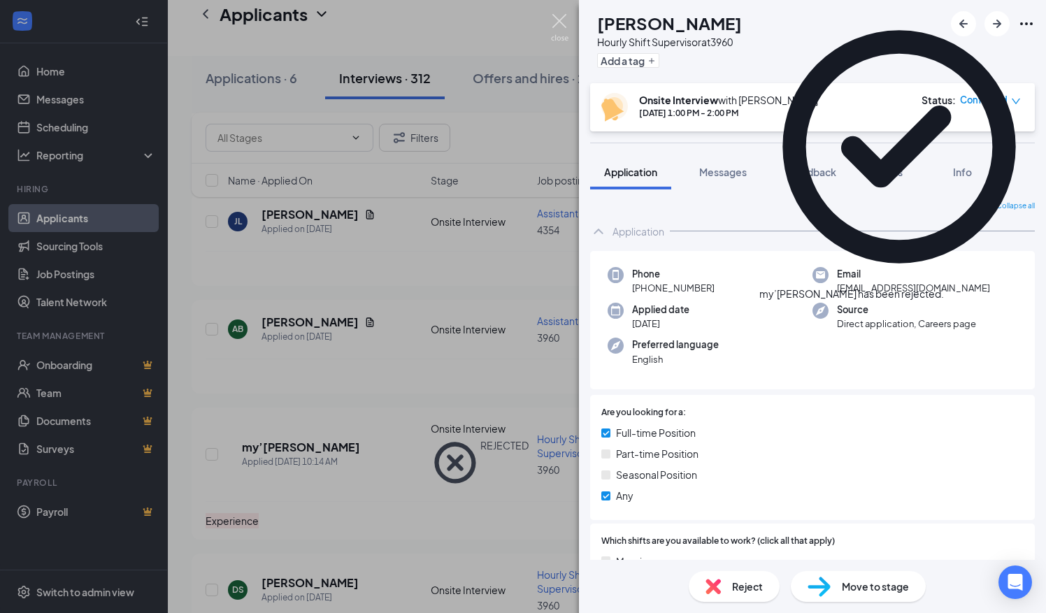
click at [562, 17] on img at bounding box center [559, 27] width 17 height 27
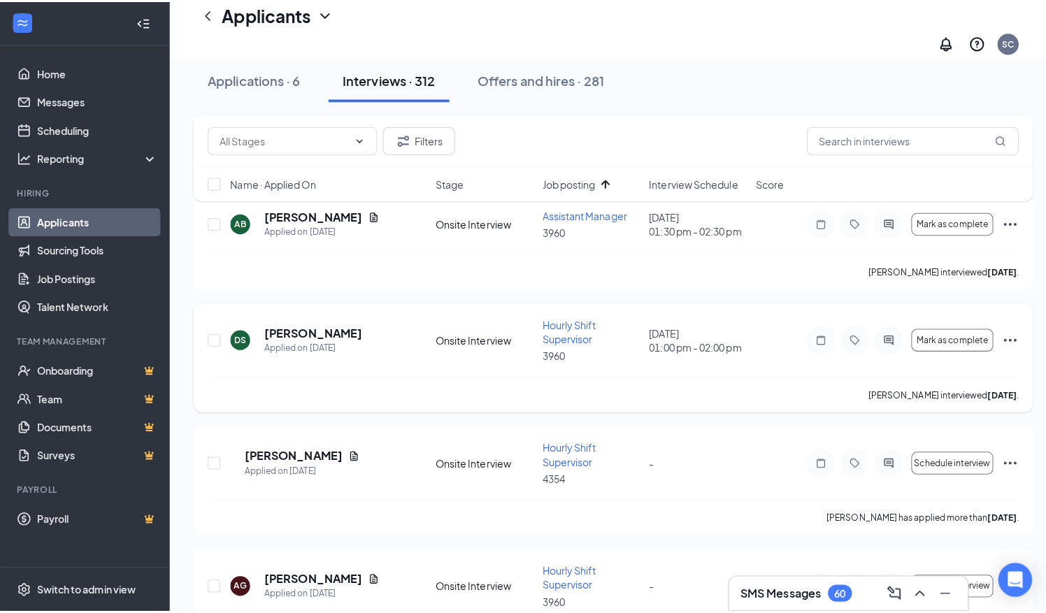
scroll to position [489, 0]
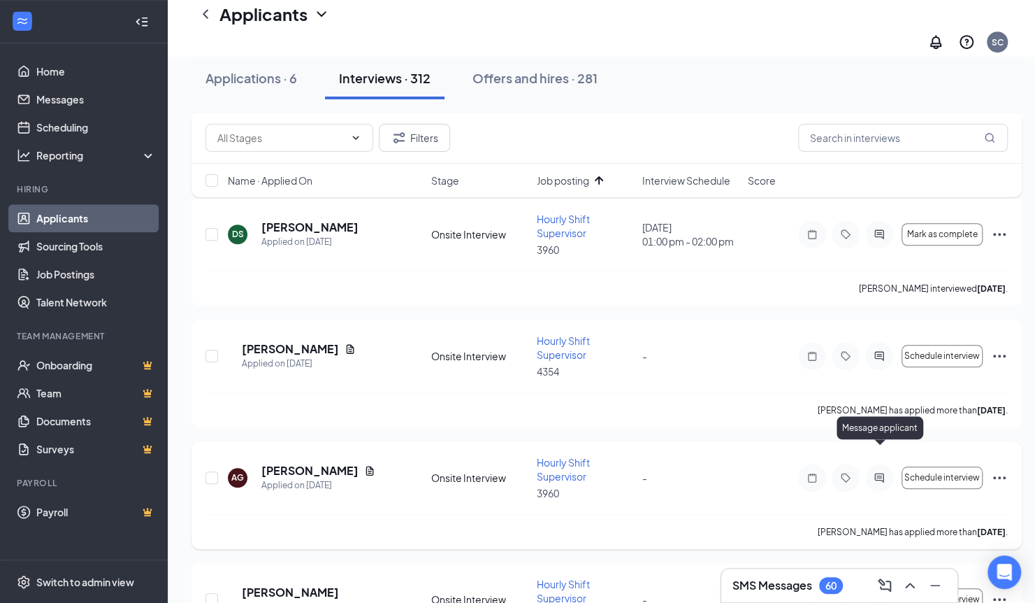
click at [882, 472] on icon "ActiveChat" at bounding box center [879, 477] width 17 height 11
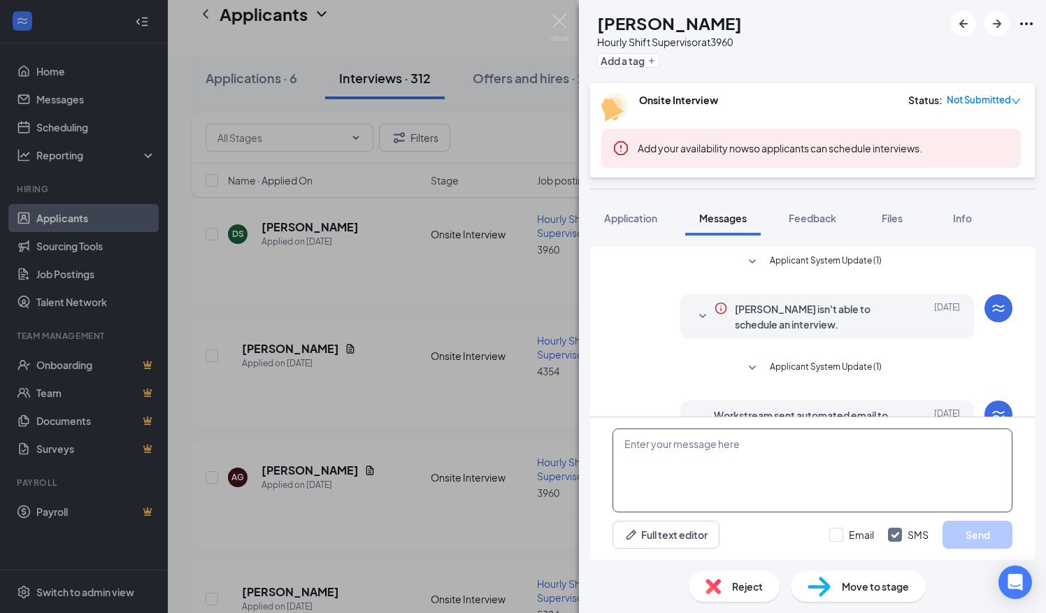
scroll to position [183, 0]
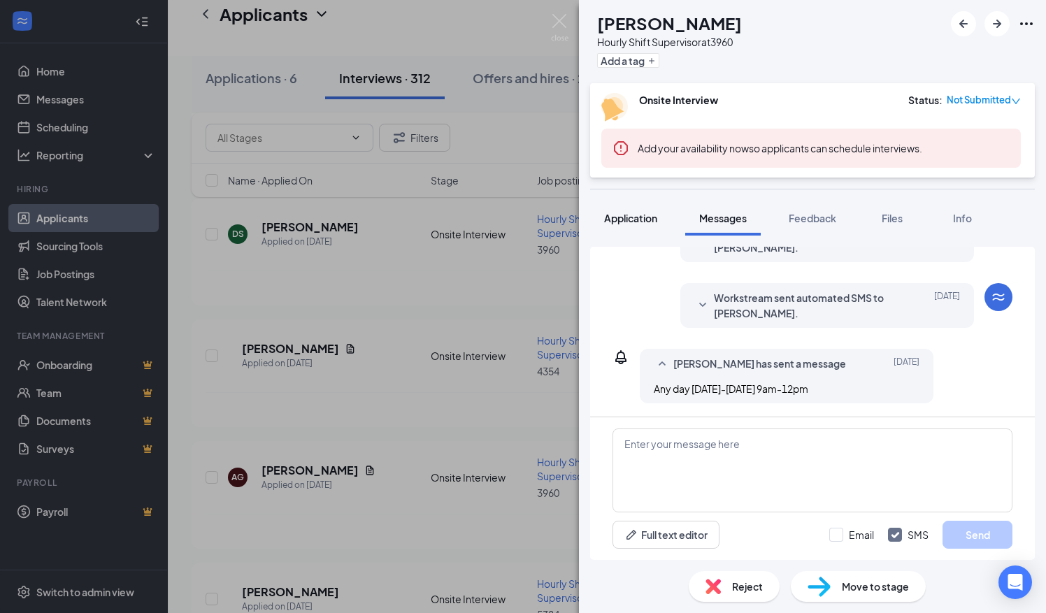
click at [624, 212] on span "Application" at bounding box center [630, 218] width 53 height 13
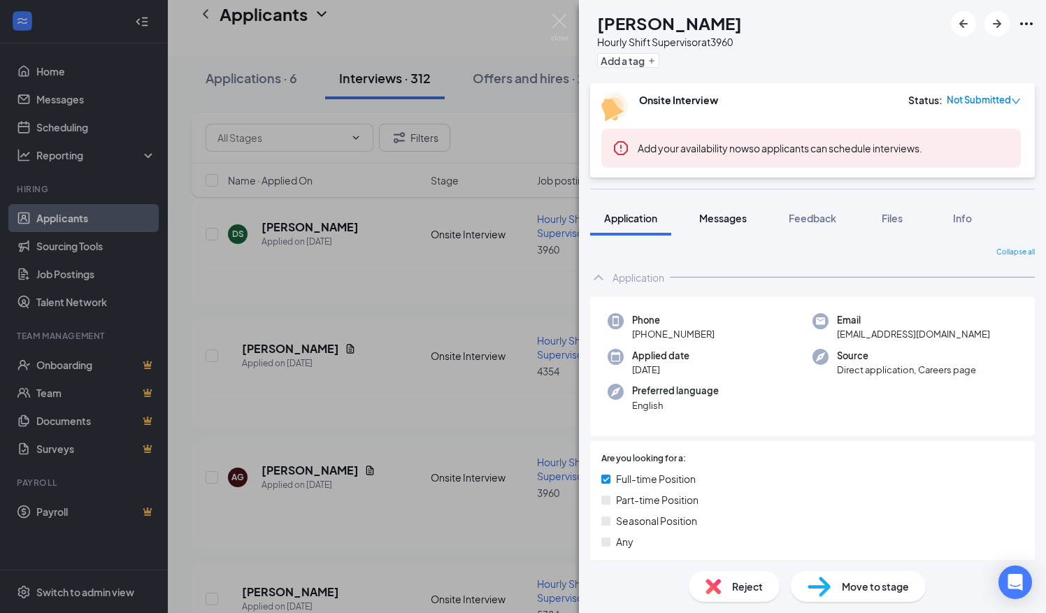
click at [733, 213] on span "Messages" at bounding box center [723, 218] width 48 height 13
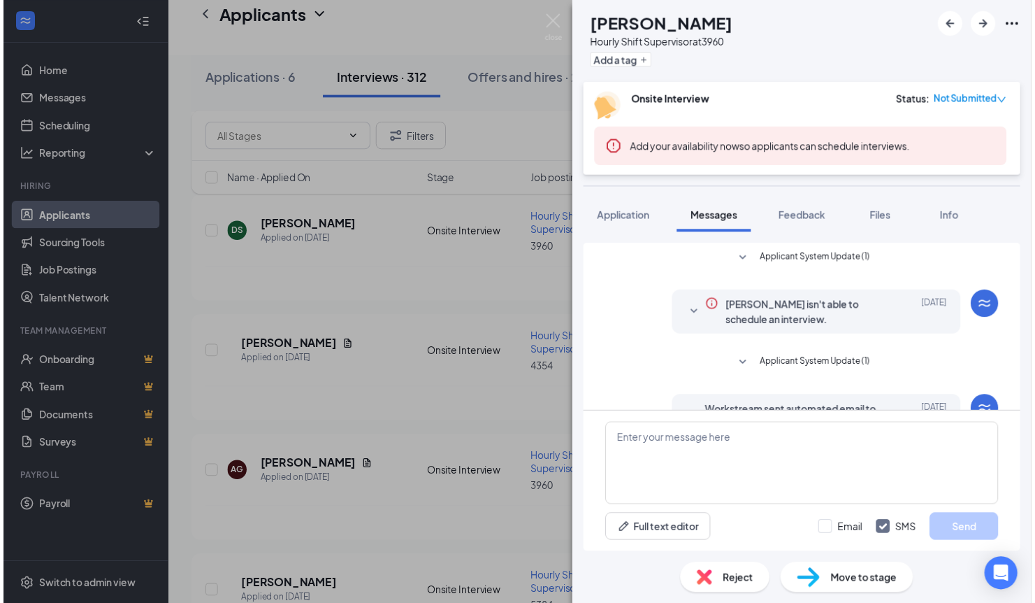
scroll to position [183, 0]
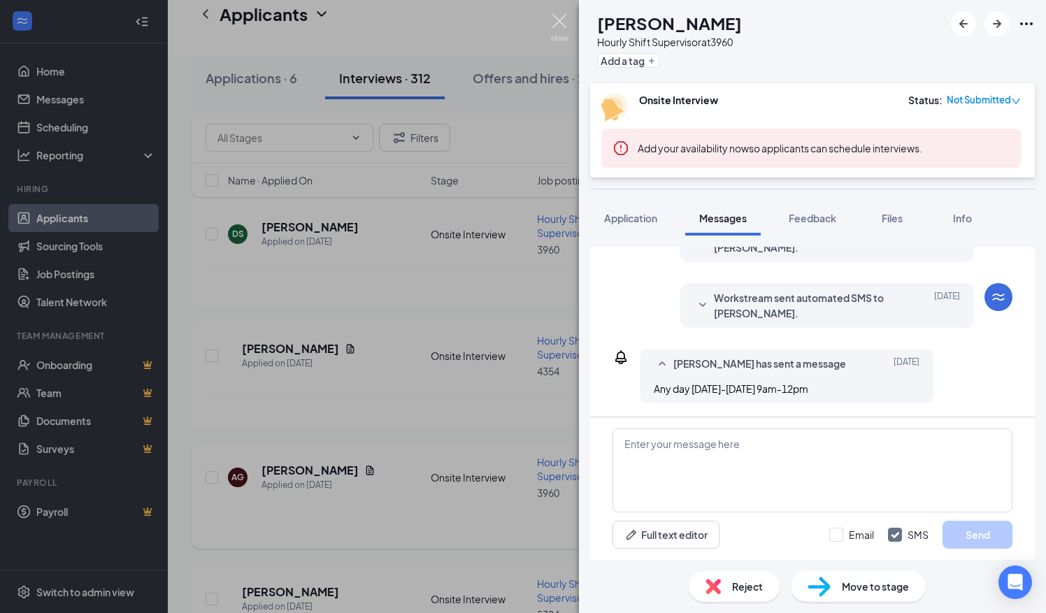
click at [560, 18] on img at bounding box center [559, 27] width 17 height 27
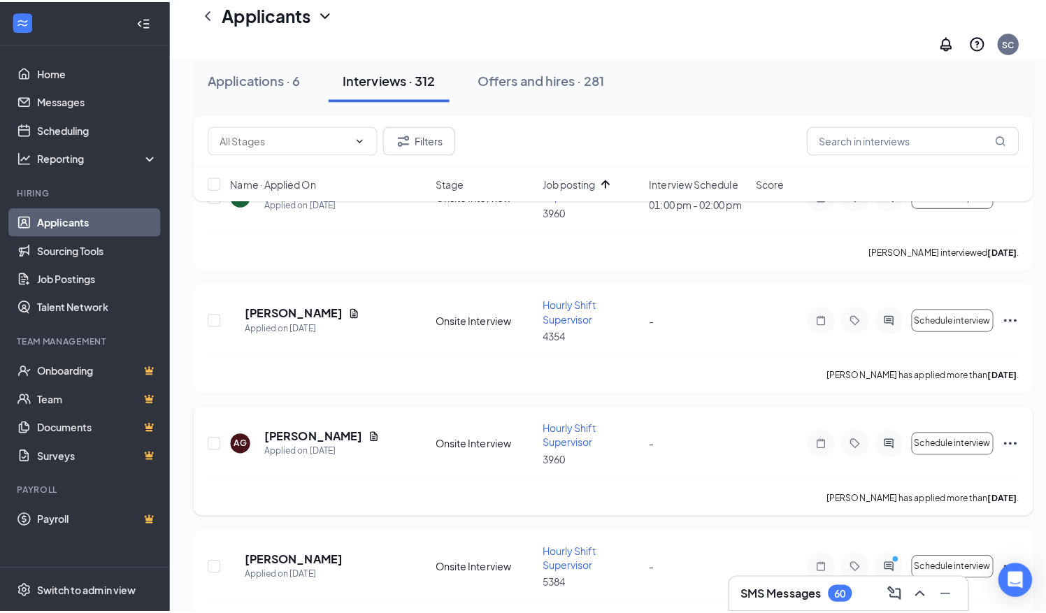
scroll to position [629, 0]
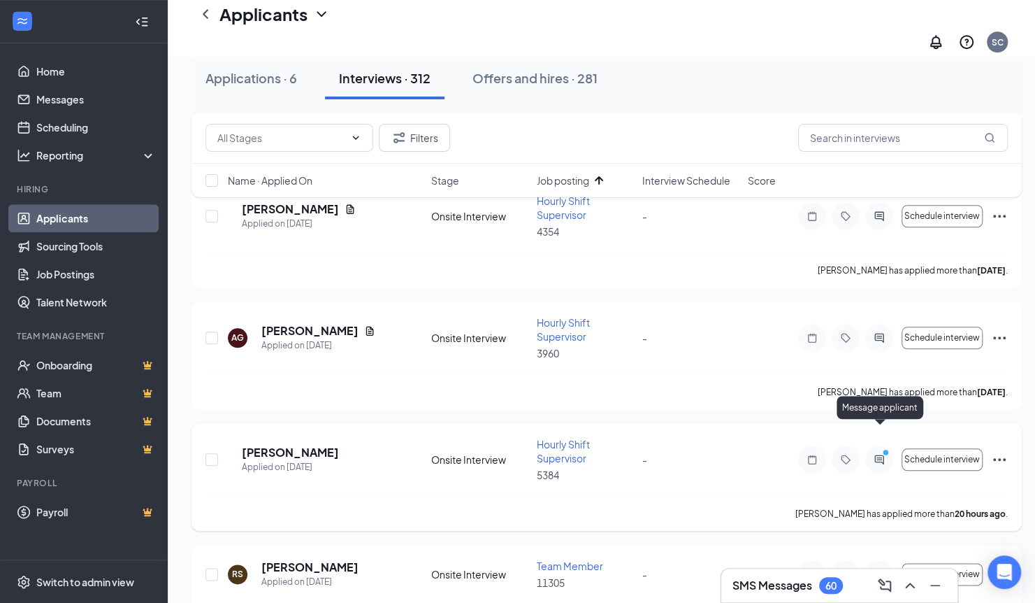
click at [879, 454] on icon "ActiveChat" at bounding box center [879, 459] width 17 height 11
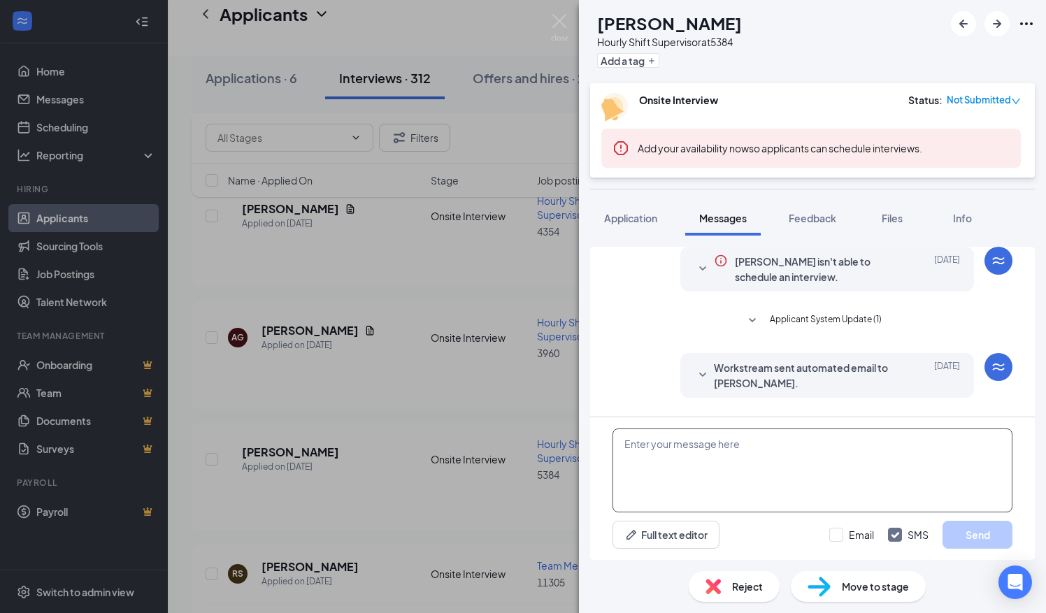
scroll to position [274, 0]
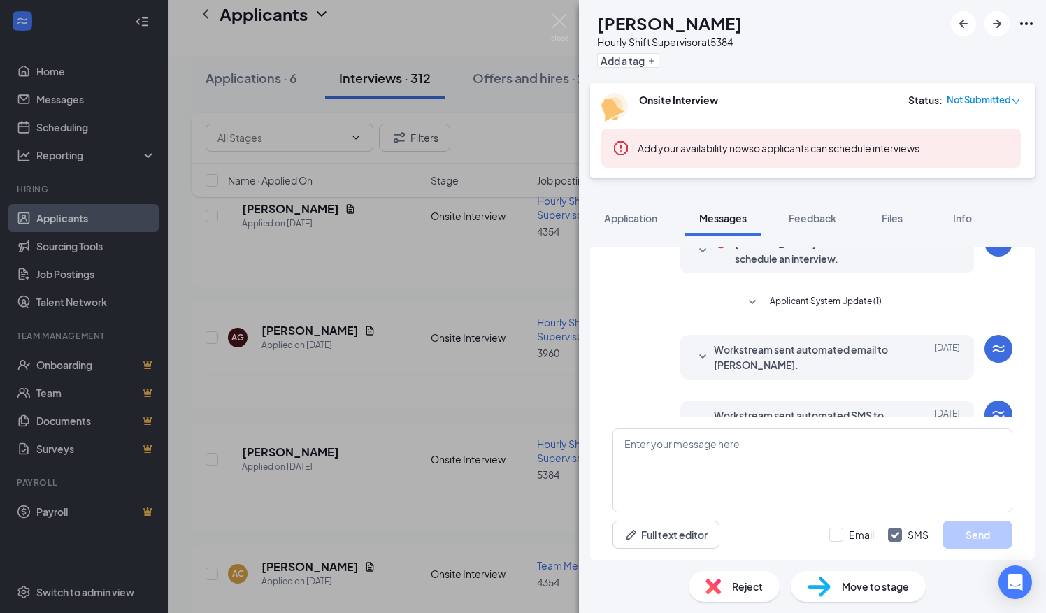
scroll to position [64, 0]
click at [629, 216] on span "Application" at bounding box center [630, 218] width 53 height 13
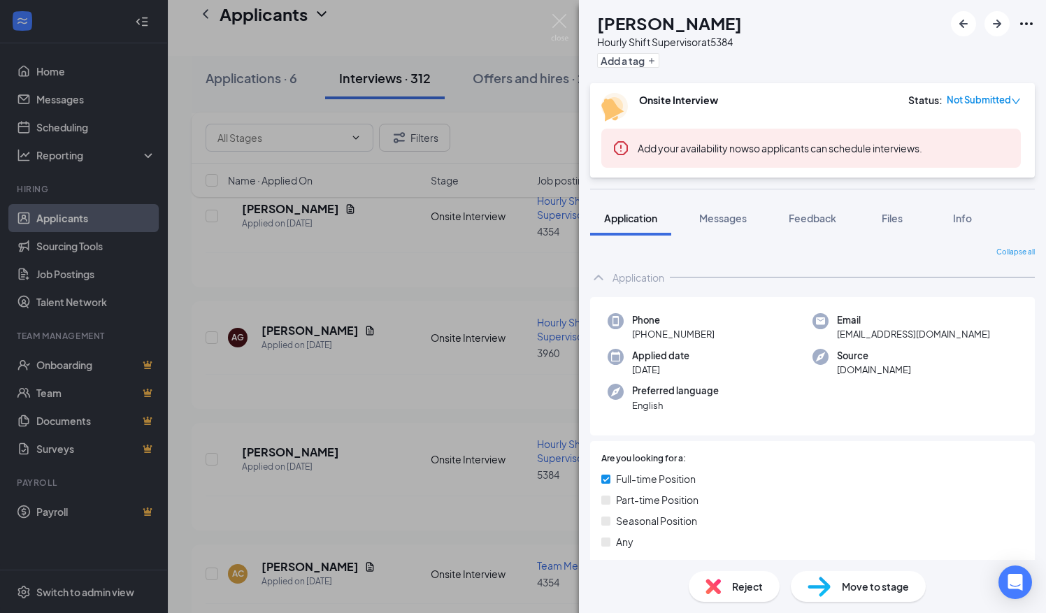
click at [734, 219] on span "Messages" at bounding box center [723, 218] width 48 height 13
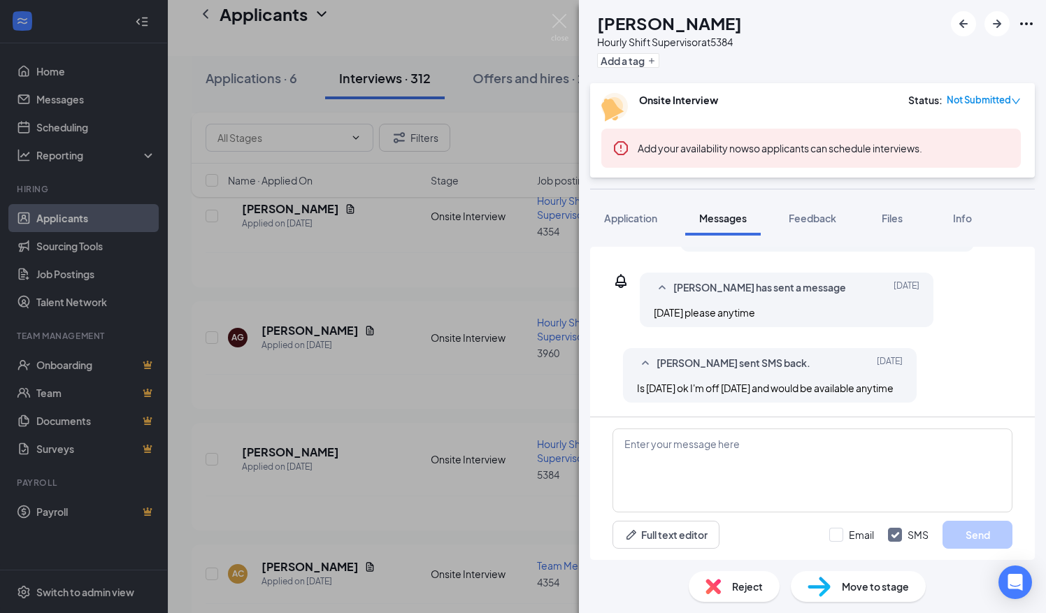
scroll to position [274, 0]
click at [626, 445] on textarea at bounding box center [812, 471] width 400 height 84
type textarea "Hi [PERSON_NAME],"
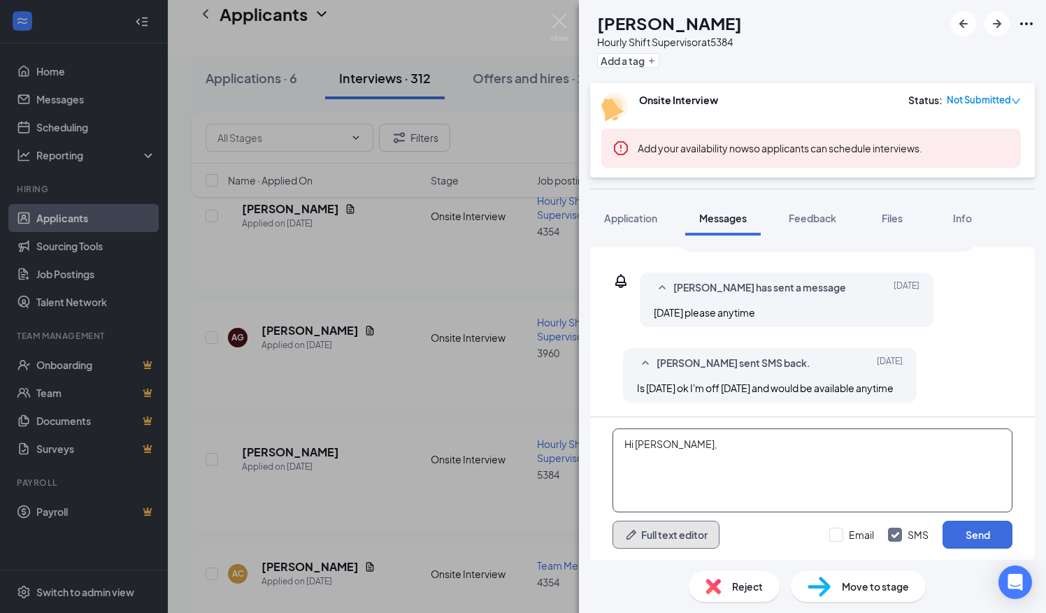
click at [612, 521] on button "Full text editor" at bounding box center [665, 535] width 107 height 28
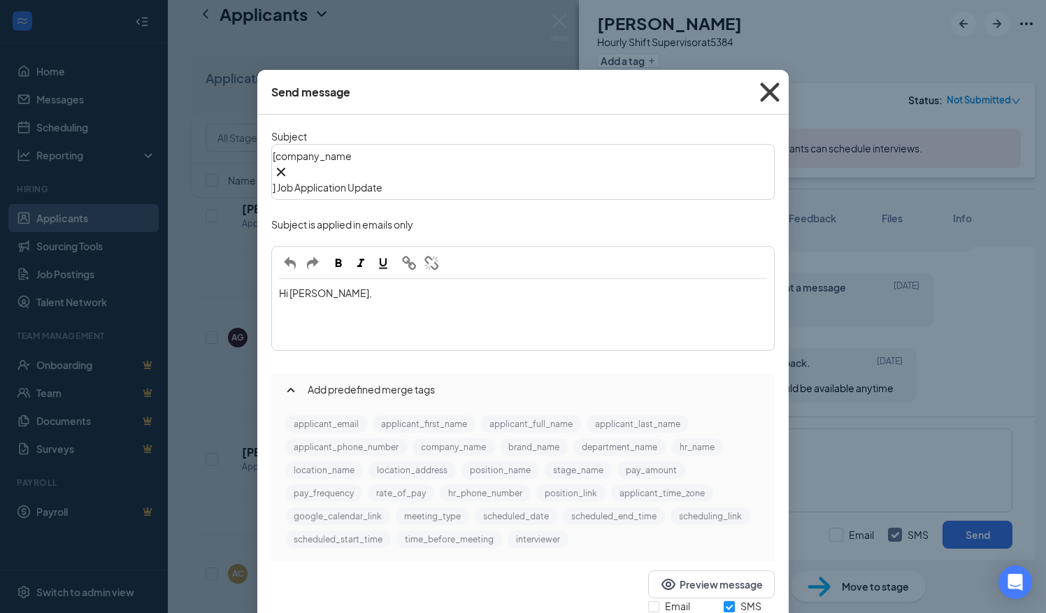
click at [767, 87] on icon "Cross" at bounding box center [770, 92] width 38 height 38
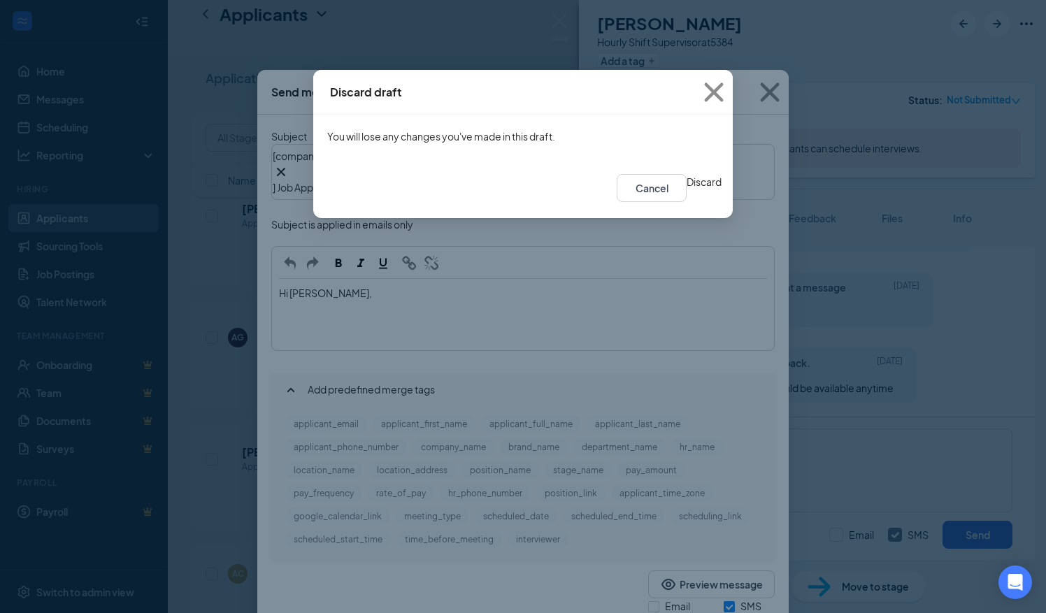
click at [687, 189] on button "Discard" at bounding box center [704, 181] width 35 height 15
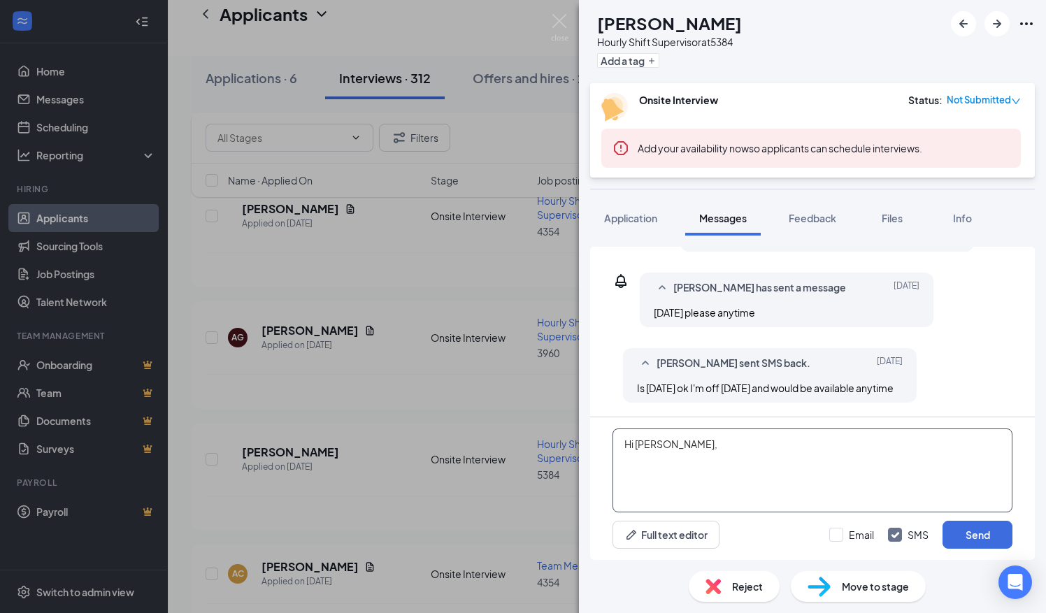
click at [654, 463] on textarea "Hi [PERSON_NAME]," at bounding box center [812, 471] width 400 height 84
drag, startPoint x: 680, startPoint y: 458, endPoint x: 711, endPoint y: 457, distance: 31.5
click at [711, 457] on textarea "Hi [PERSON_NAME], I am the District manager for the Burger King you applied for." at bounding box center [812, 471] width 400 height 84
click at [709, 458] on textarea "Hi [PERSON_NAME], I am the District manager for the Burger King you applied for." at bounding box center [812, 471] width 400 height 84
click at [910, 460] on textarea "Hi [PERSON_NAME], I am the District Manager for the Burger King you applied for." at bounding box center [812, 471] width 400 height 84
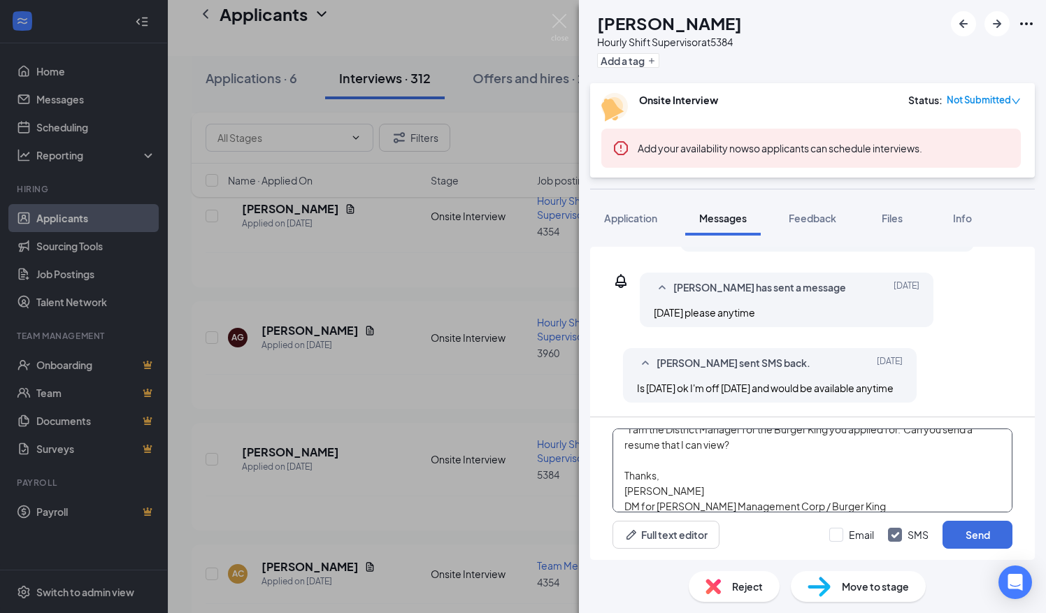
scroll to position [45, 0]
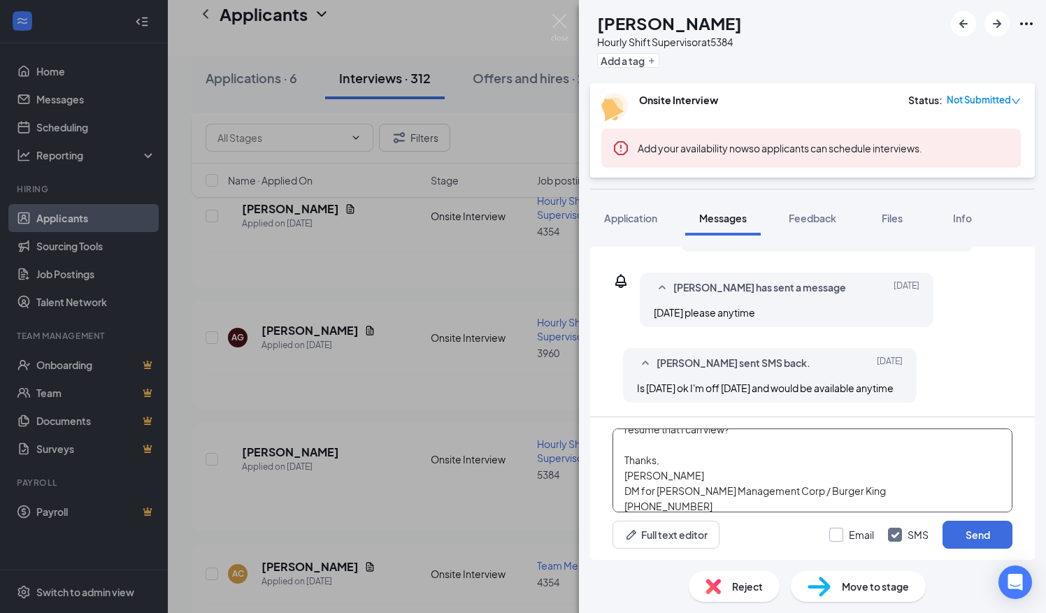
type textarea "Hi [PERSON_NAME], I am the District Manager for the Burger King you applied for…"
click at [835, 531] on input "Email" at bounding box center [851, 535] width 45 height 14
checkbox input "true"
click at [639, 489] on textarea "Hi [PERSON_NAME], I am the District Manager for the Burger King you applied for…" at bounding box center [812, 471] width 400 height 84
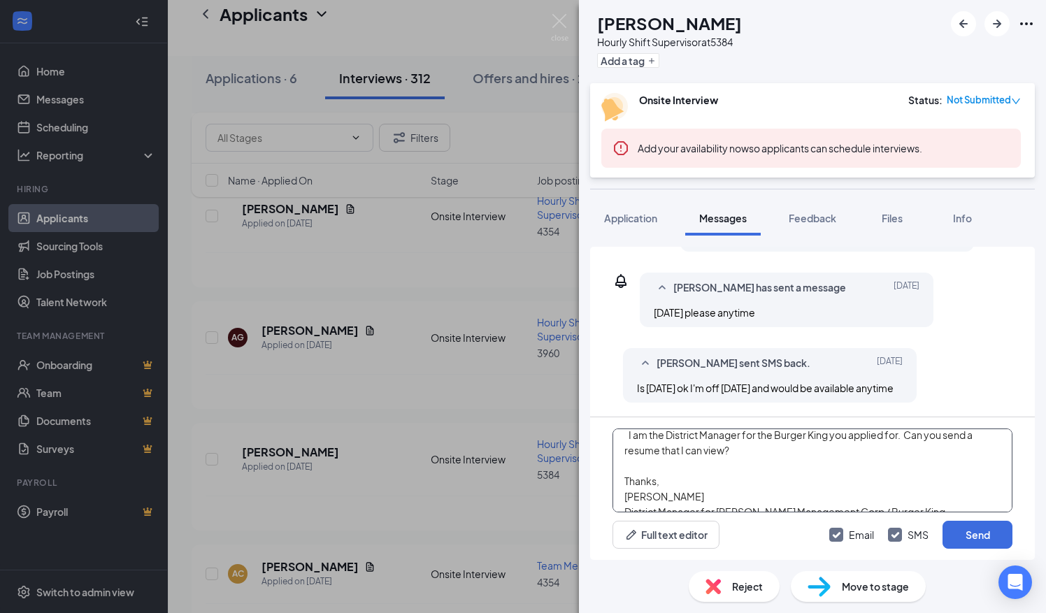
scroll to position [0, 0]
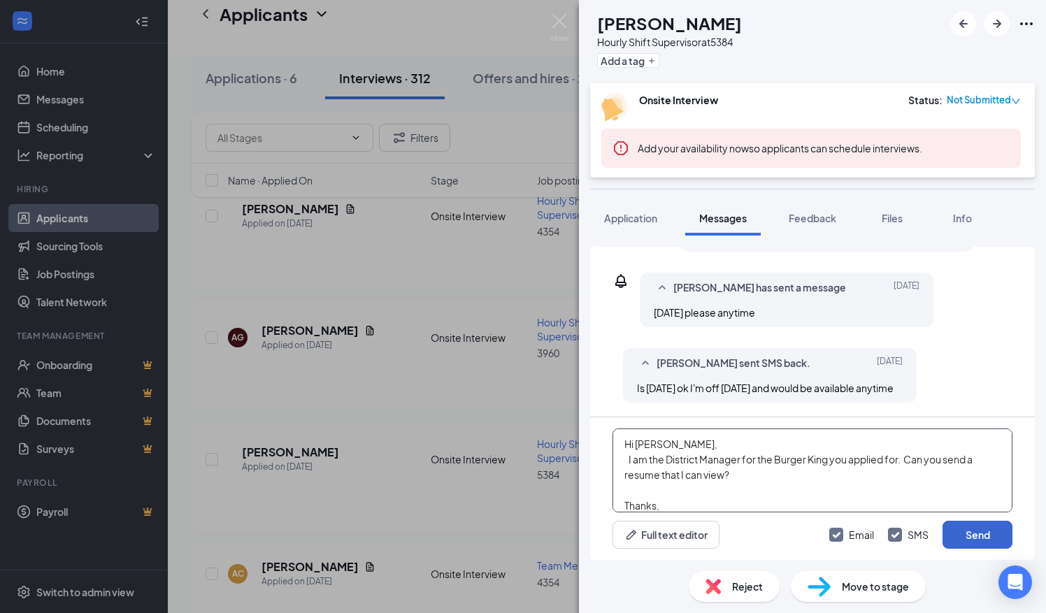
type textarea "Hi [PERSON_NAME], I am the District Manager for the Burger King you applied for…"
click at [970, 532] on button "Send" at bounding box center [977, 535] width 70 height 28
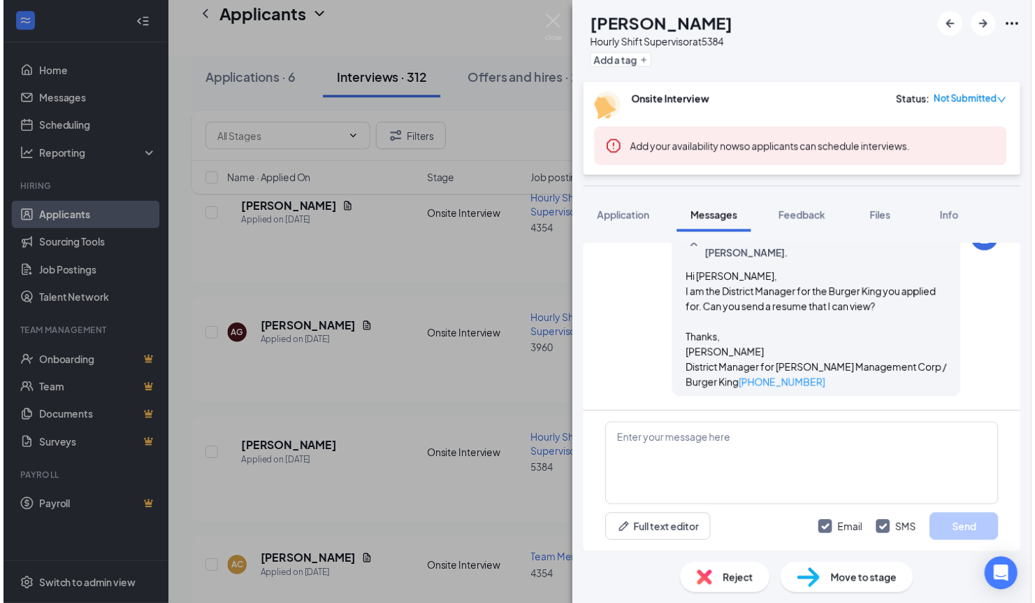
scroll to position [699, 0]
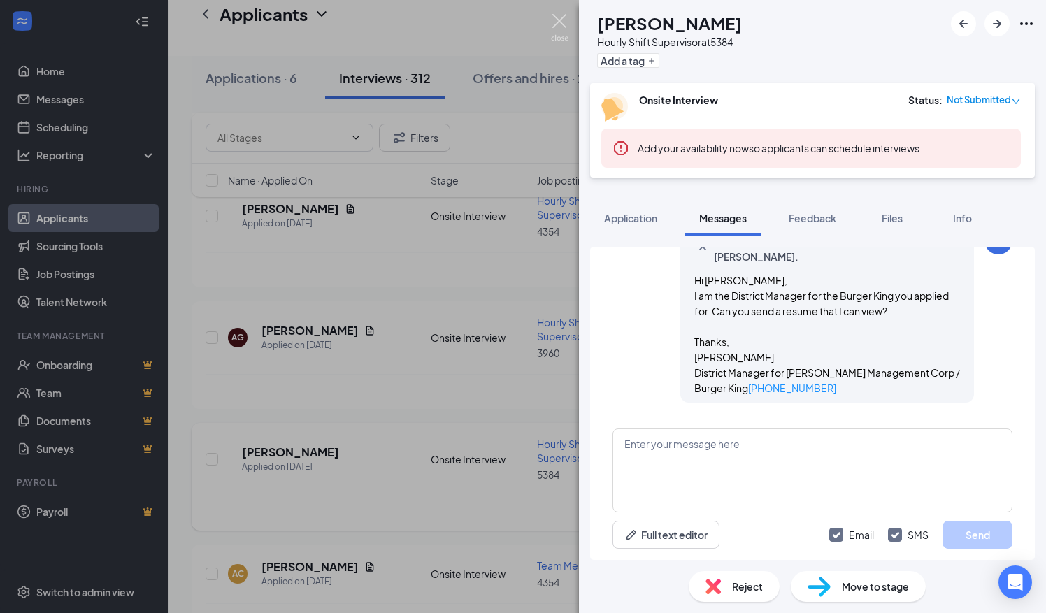
drag, startPoint x: 554, startPoint y: 24, endPoint x: 568, endPoint y: 496, distance: 471.4
click at [554, 24] on img at bounding box center [559, 27] width 17 height 27
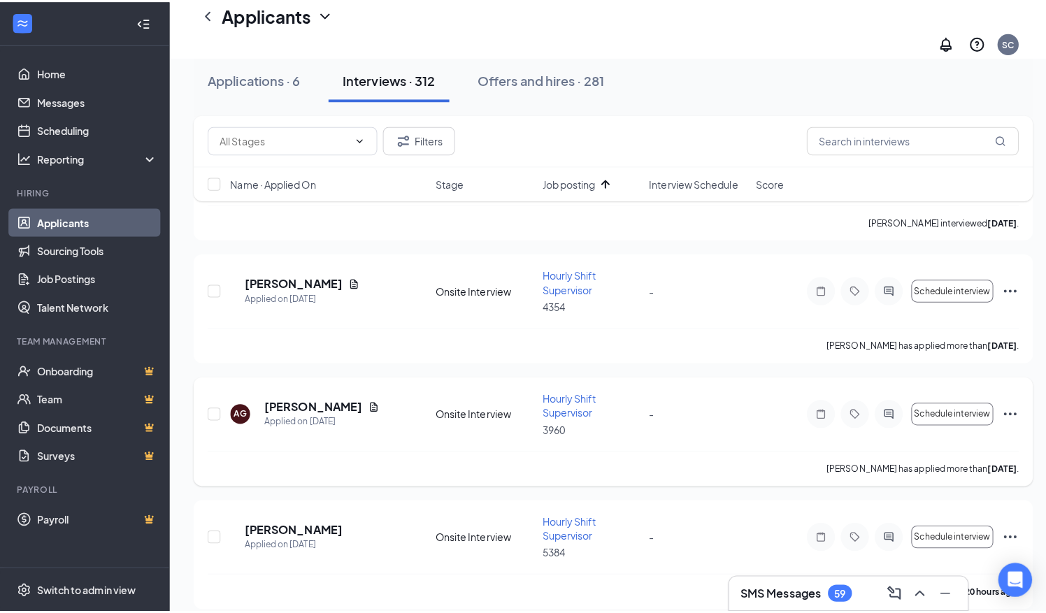
scroll to position [489, 0]
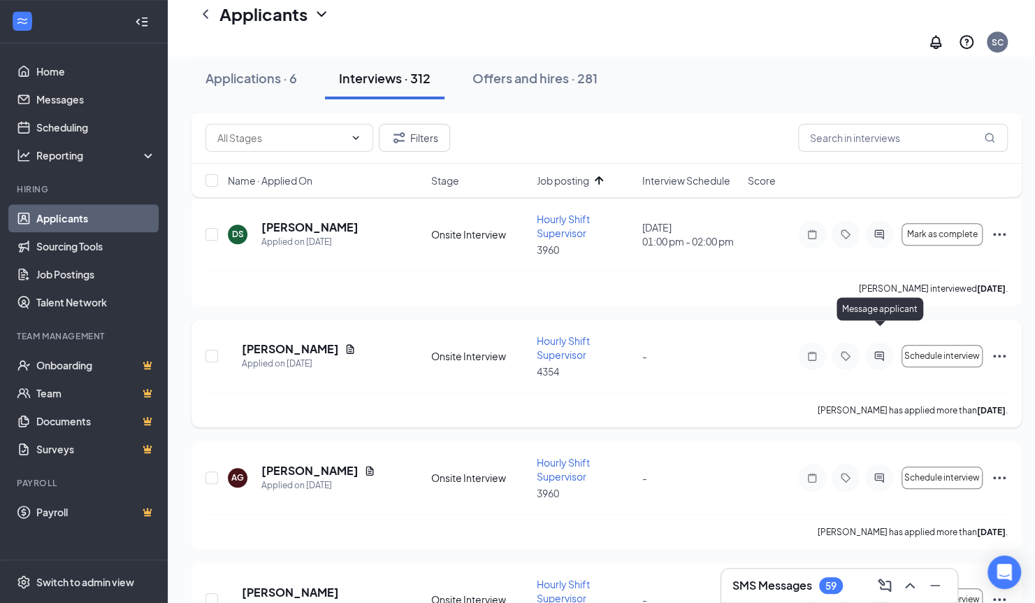
click at [876, 350] on icon "ActiveChat" at bounding box center [879, 355] width 17 height 11
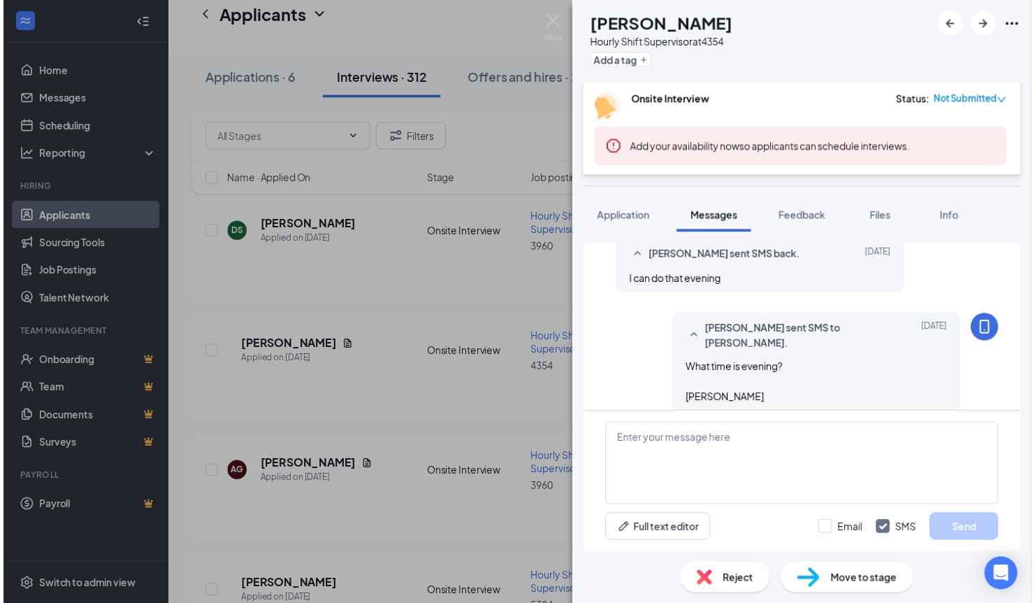
scroll to position [1112, 0]
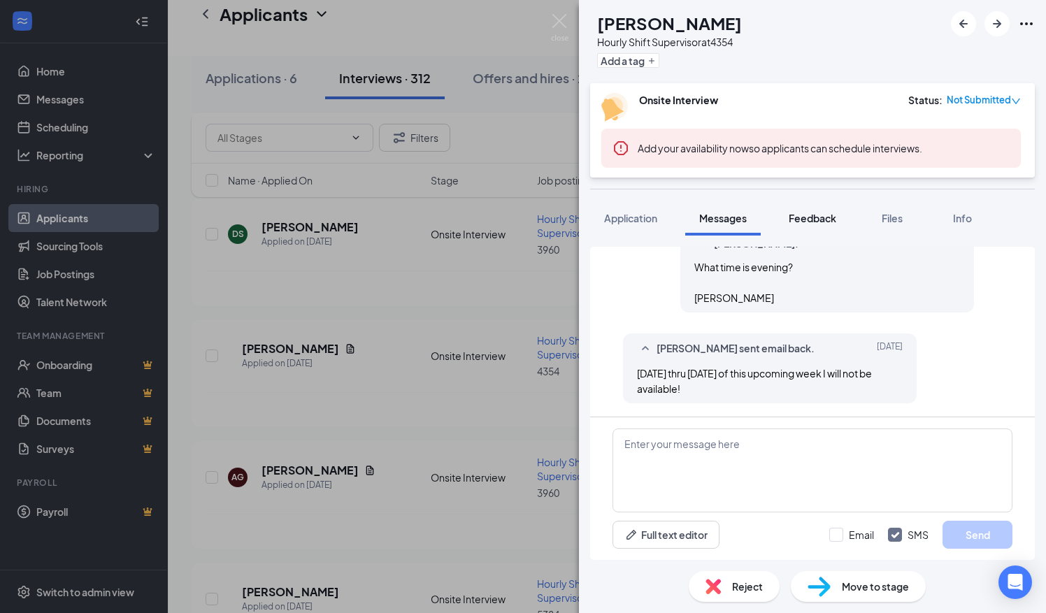
click at [814, 217] on span "Feedback" at bounding box center [813, 218] width 48 height 13
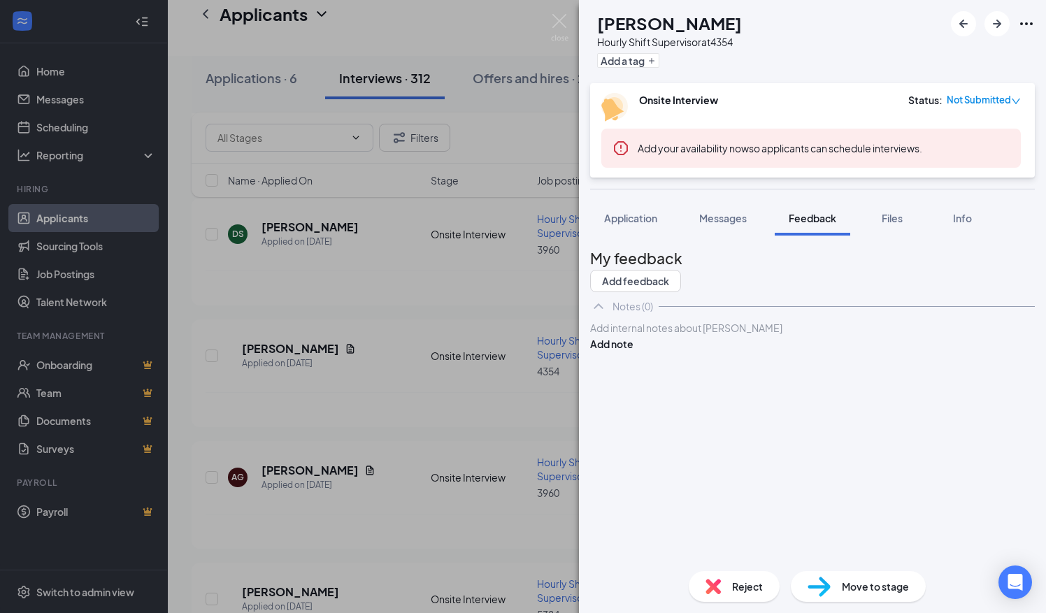
click at [622, 336] on div at bounding box center [812, 328] width 443 height 15
drag, startPoint x: 811, startPoint y: 363, endPoint x: 614, endPoint y: 368, distance: 197.2
click at [614, 352] on div "Not able to schedule an interview with her Add note" at bounding box center [812, 335] width 445 height 31
click at [633, 352] on button "Add note" at bounding box center [611, 343] width 43 height 15
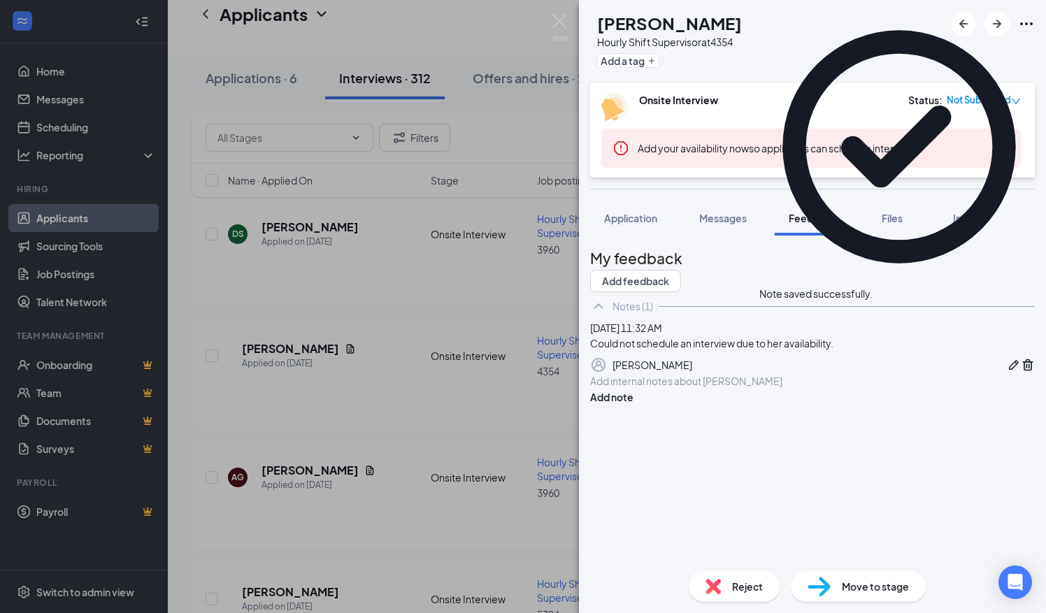
click at [740, 587] on span "Reject" at bounding box center [747, 586] width 31 height 15
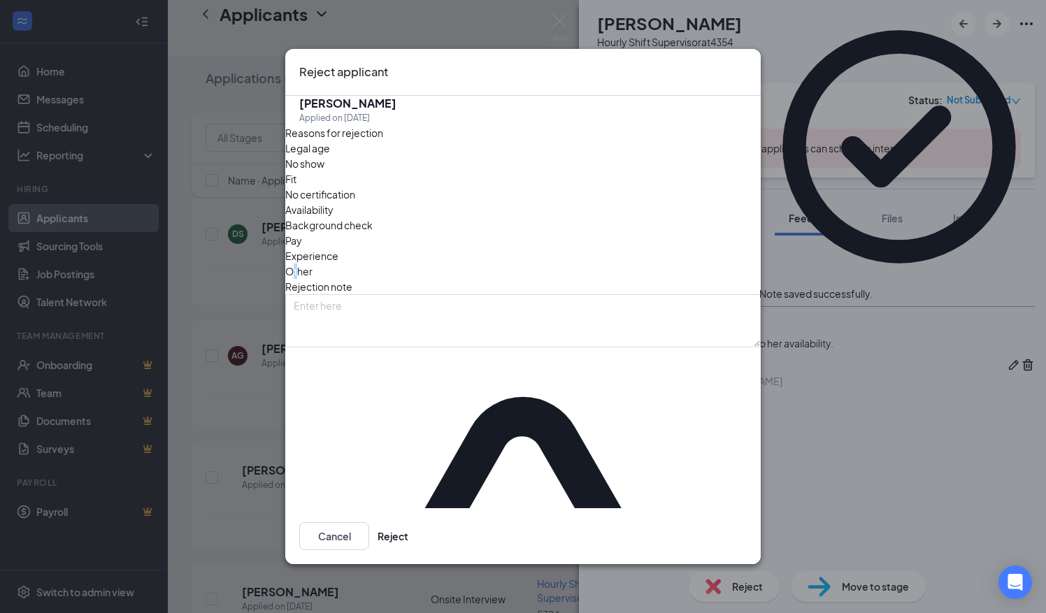
click at [312, 264] on span "Other" at bounding box center [298, 271] width 27 height 15
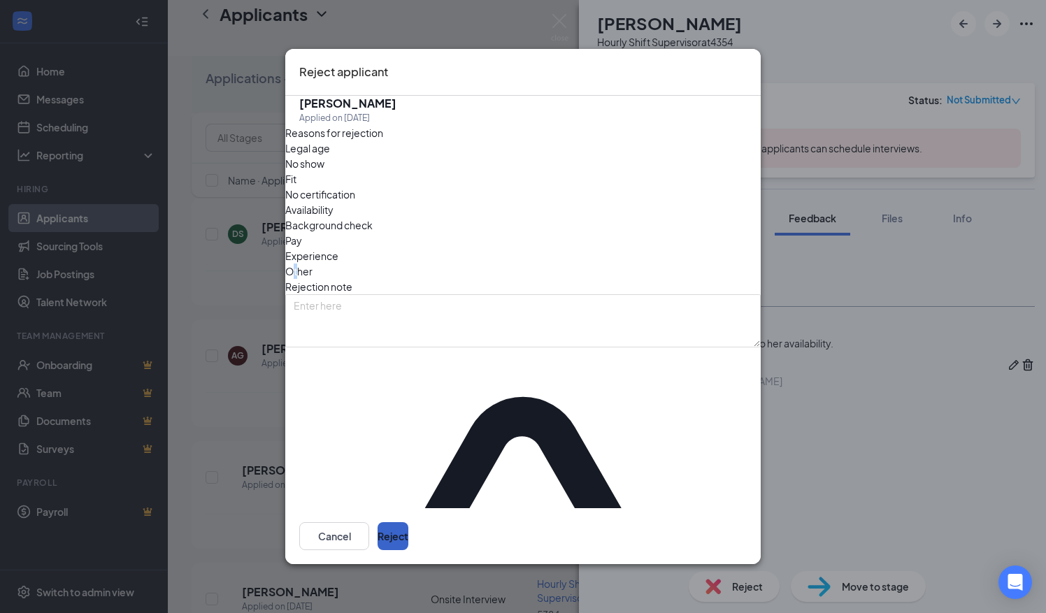
click at [408, 522] on button "Reject" at bounding box center [393, 536] width 31 height 28
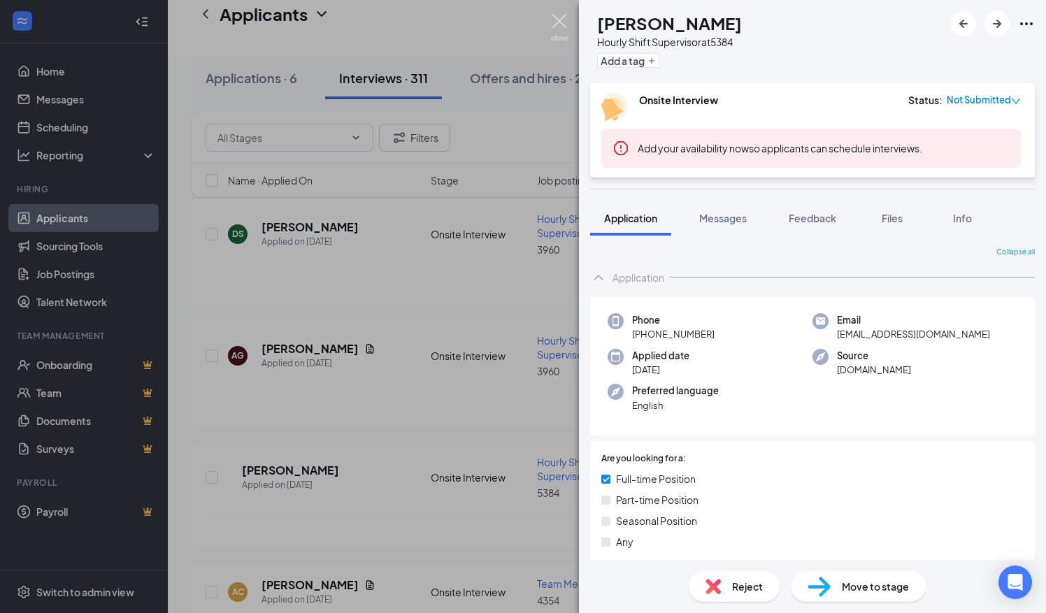
click at [557, 14] on img at bounding box center [559, 27] width 17 height 27
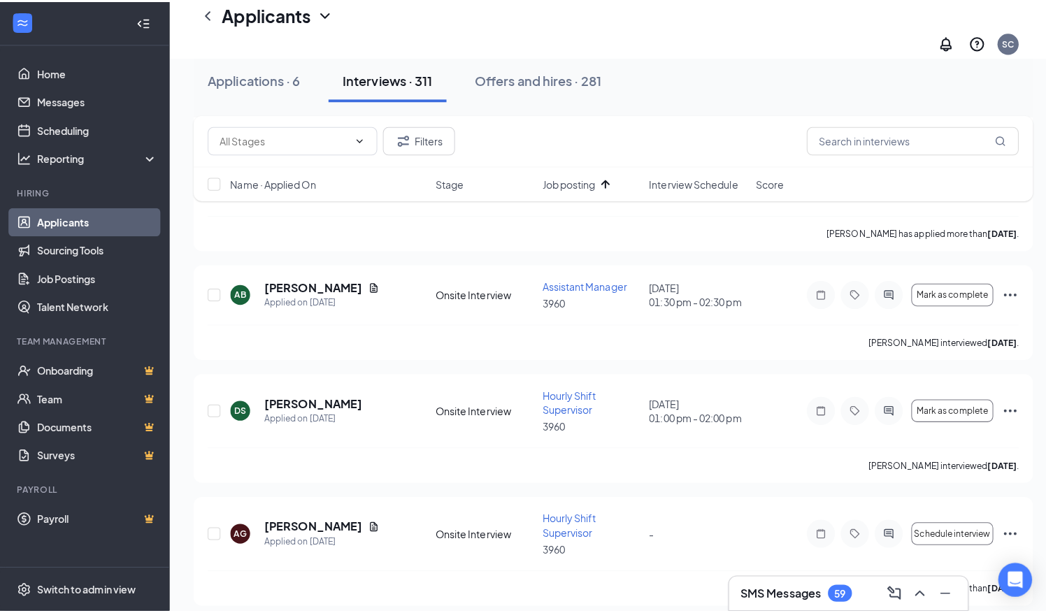
scroll to position [210, 0]
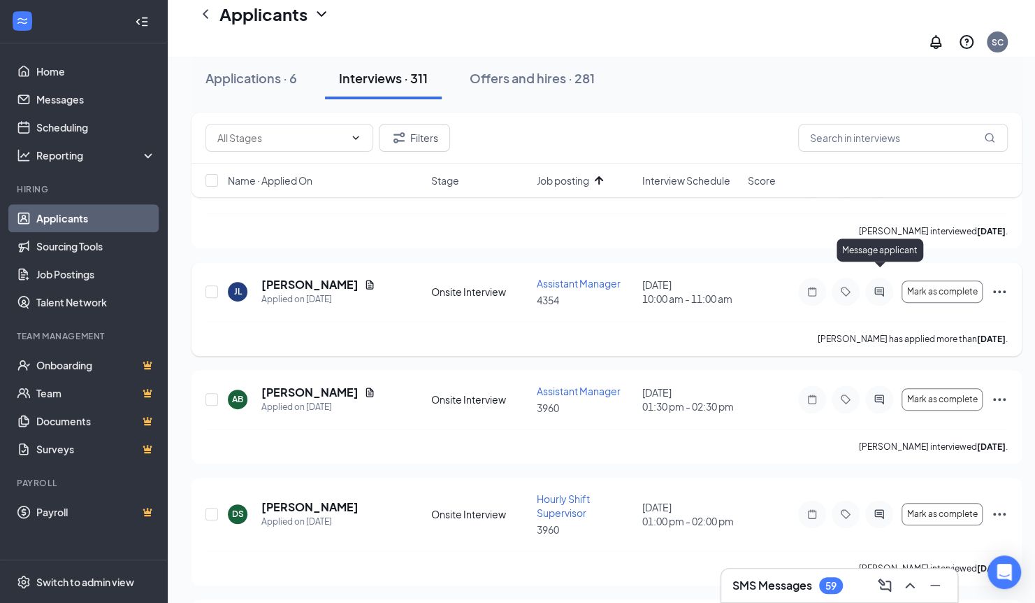
click at [879, 286] on icon "ActiveChat" at bounding box center [879, 291] width 17 height 11
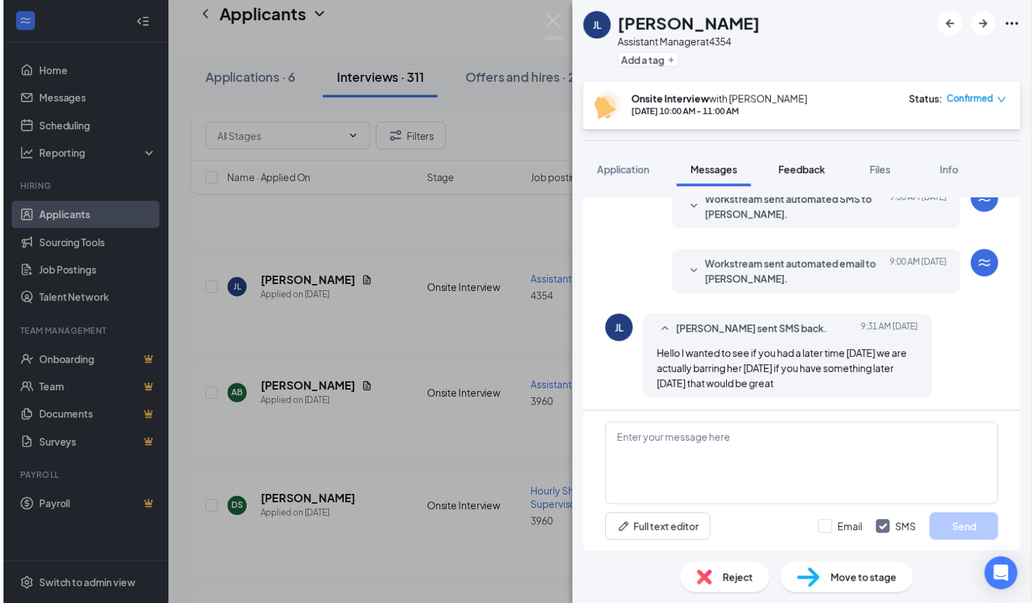
scroll to position [501, 0]
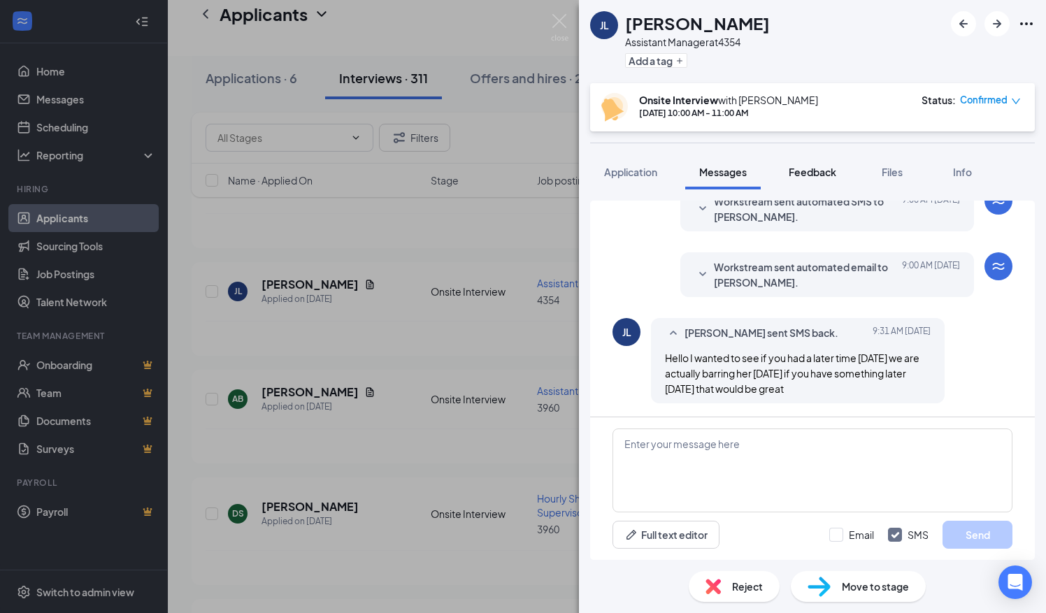
click at [828, 174] on span "Feedback" at bounding box center [813, 172] width 48 height 13
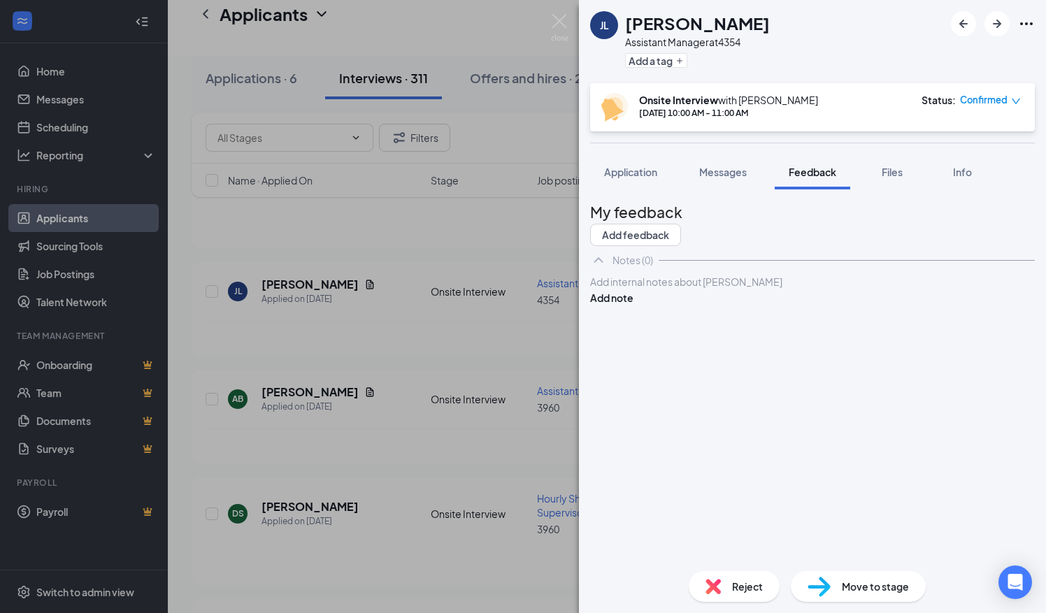
click at [629, 289] on div at bounding box center [812, 282] width 443 height 15
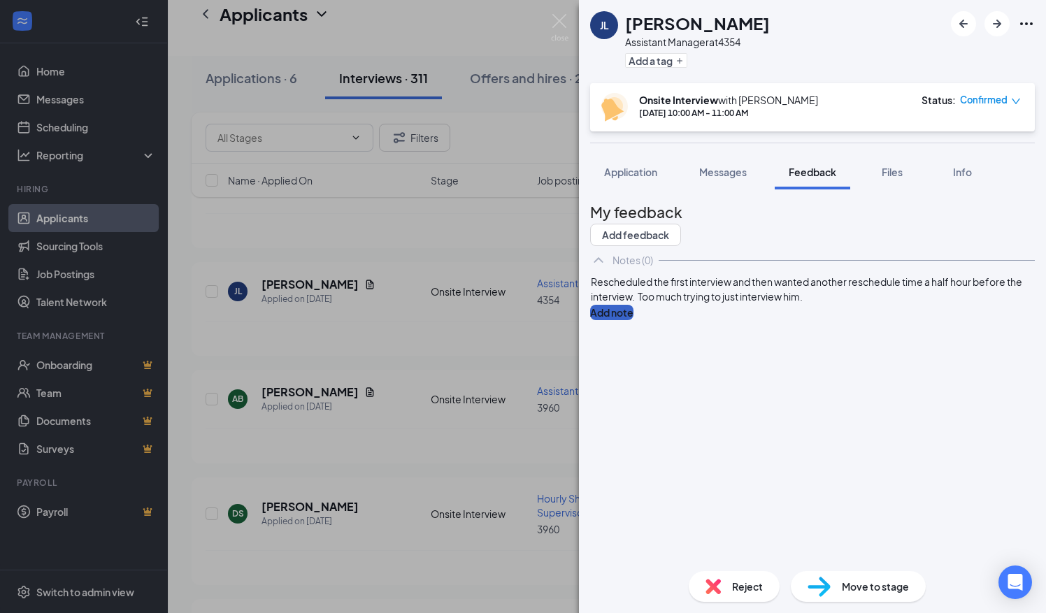
click at [633, 320] on button "Add note" at bounding box center [611, 312] width 43 height 15
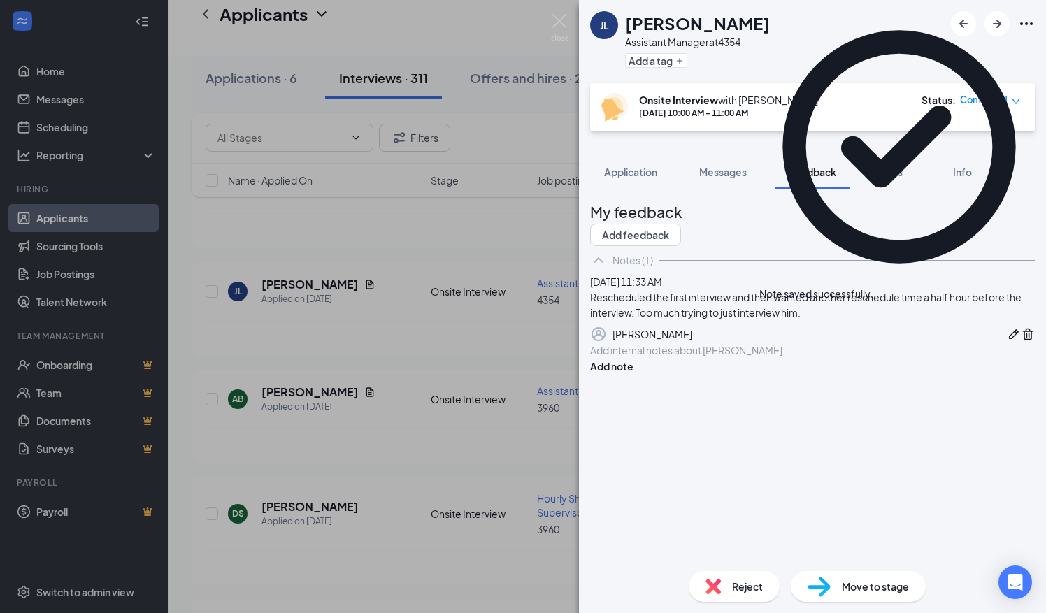
click at [748, 587] on span "Reject" at bounding box center [747, 586] width 31 height 15
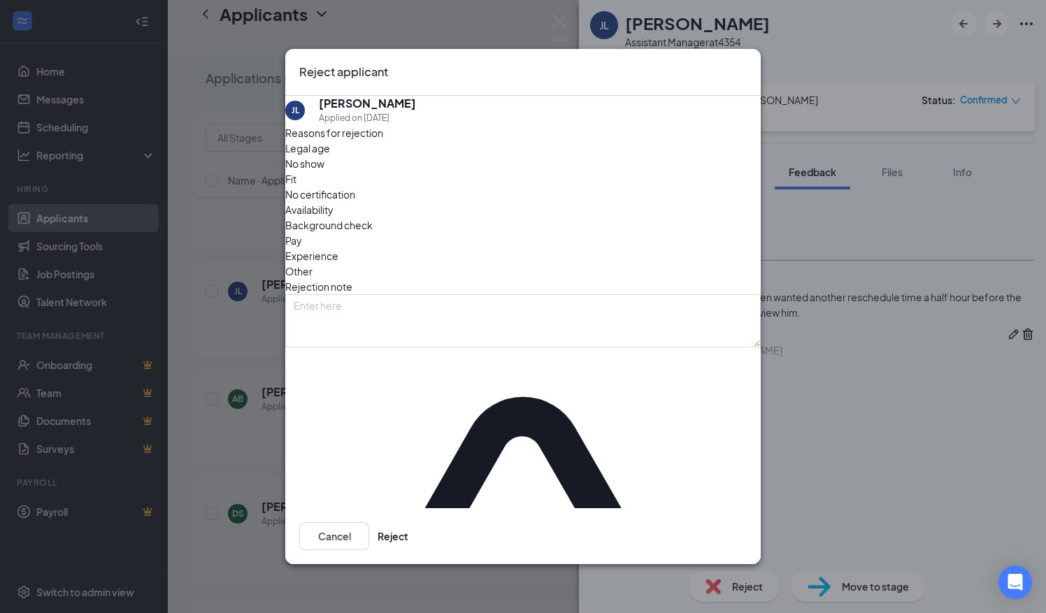
click at [333, 217] on span "Availability" at bounding box center [309, 209] width 48 height 15
click at [312, 264] on span "Other" at bounding box center [298, 271] width 27 height 15
drag, startPoint x: 714, startPoint y: 506, endPoint x: 619, endPoint y: 589, distance: 126.3
click at [408, 522] on button "Reject" at bounding box center [393, 536] width 31 height 28
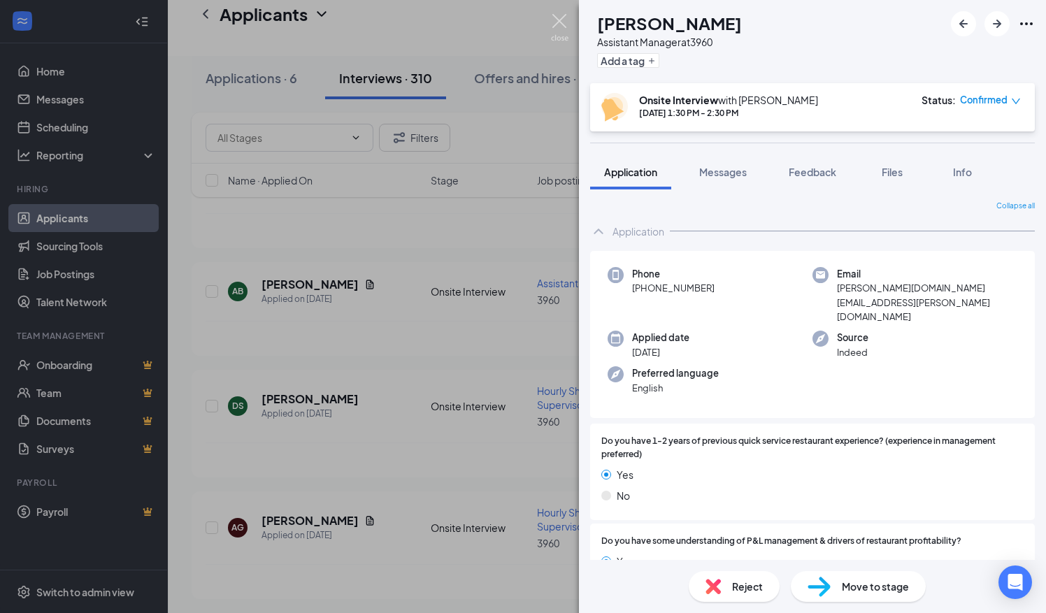
click at [555, 17] on img at bounding box center [559, 27] width 17 height 27
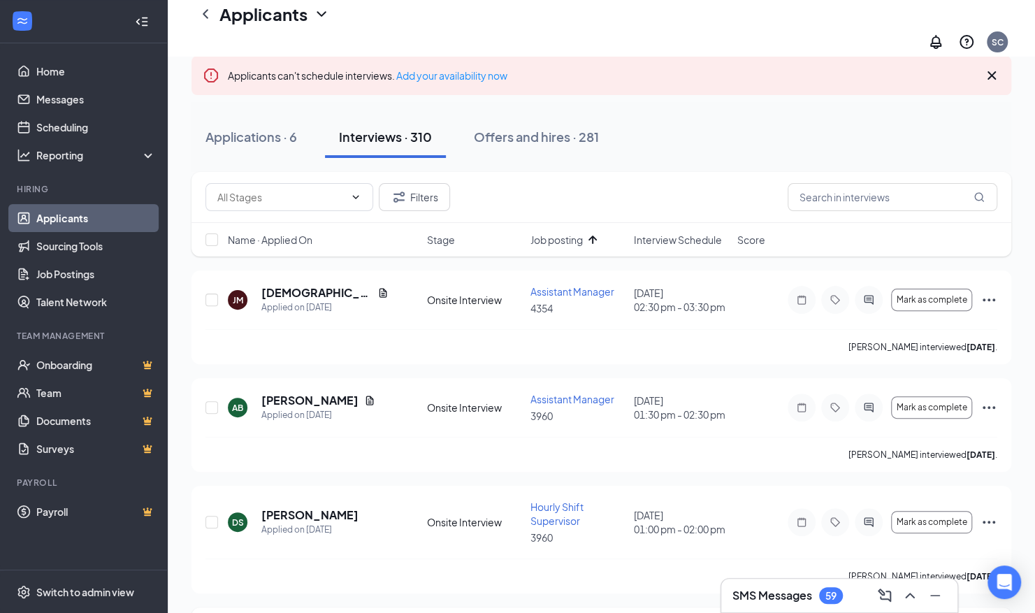
scroll to position [140, 0]
